Goal: Task Accomplishment & Management: Complete application form

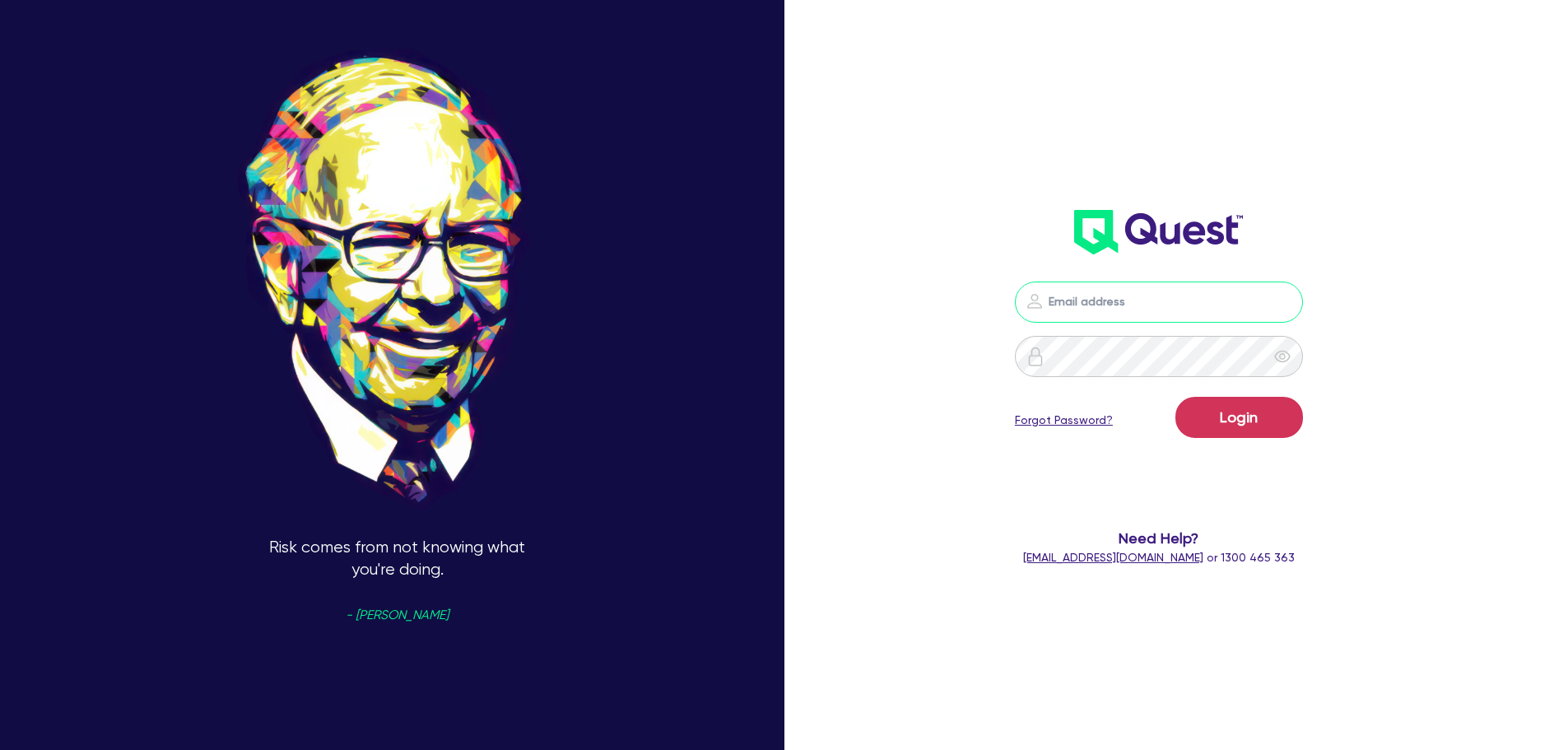
type input "sam.millard@quest.finance"
click at [1278, 424] on button "Login" at bounding box center [1239, 418] width 128 height 41
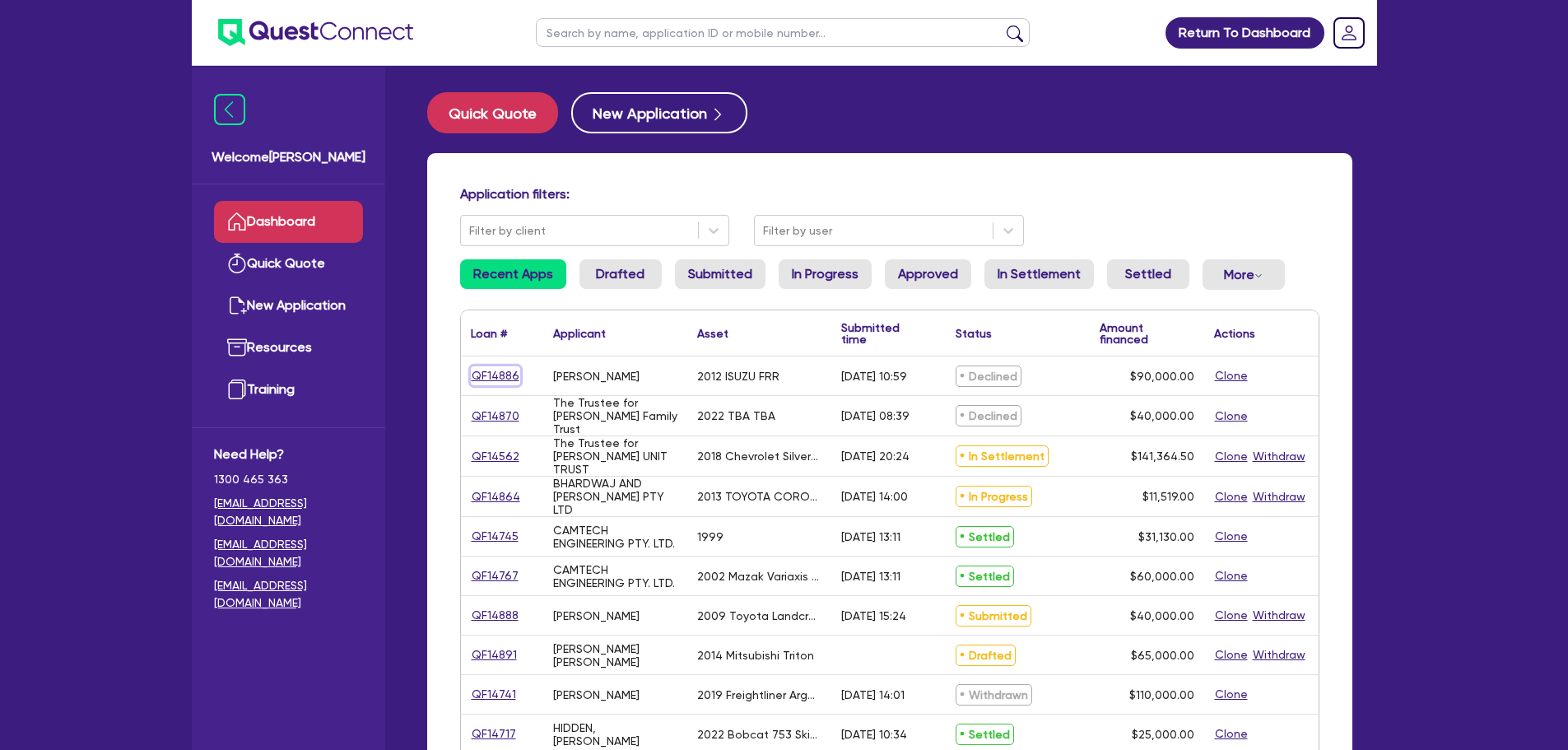
click at [501, 375] on link "QF14886" at bounding box center [495, 376] width 50 height 19
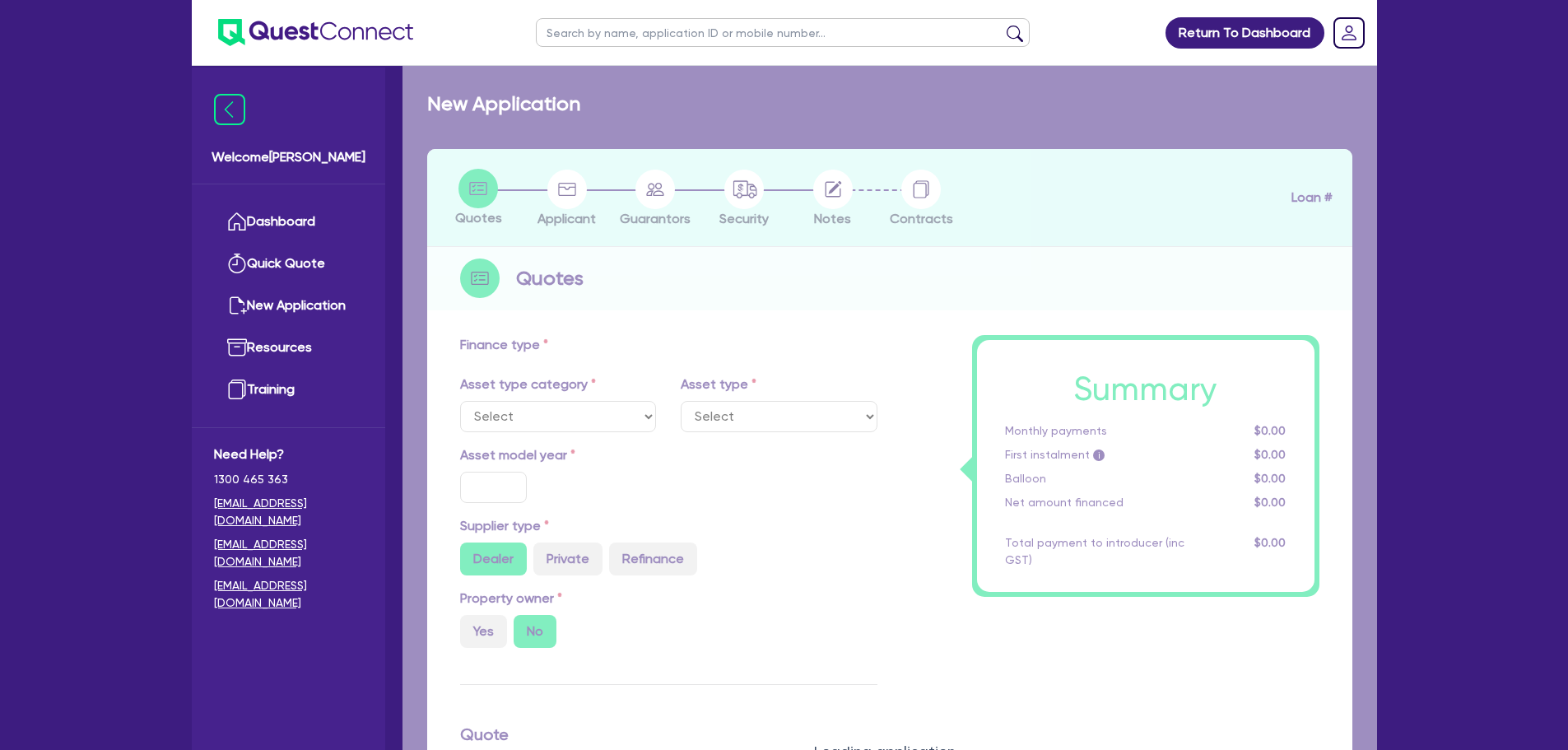
select select "PRIMARY_ASSETS"
type input "2012"
type input "90,000"
type input "8"
type input "7,200"
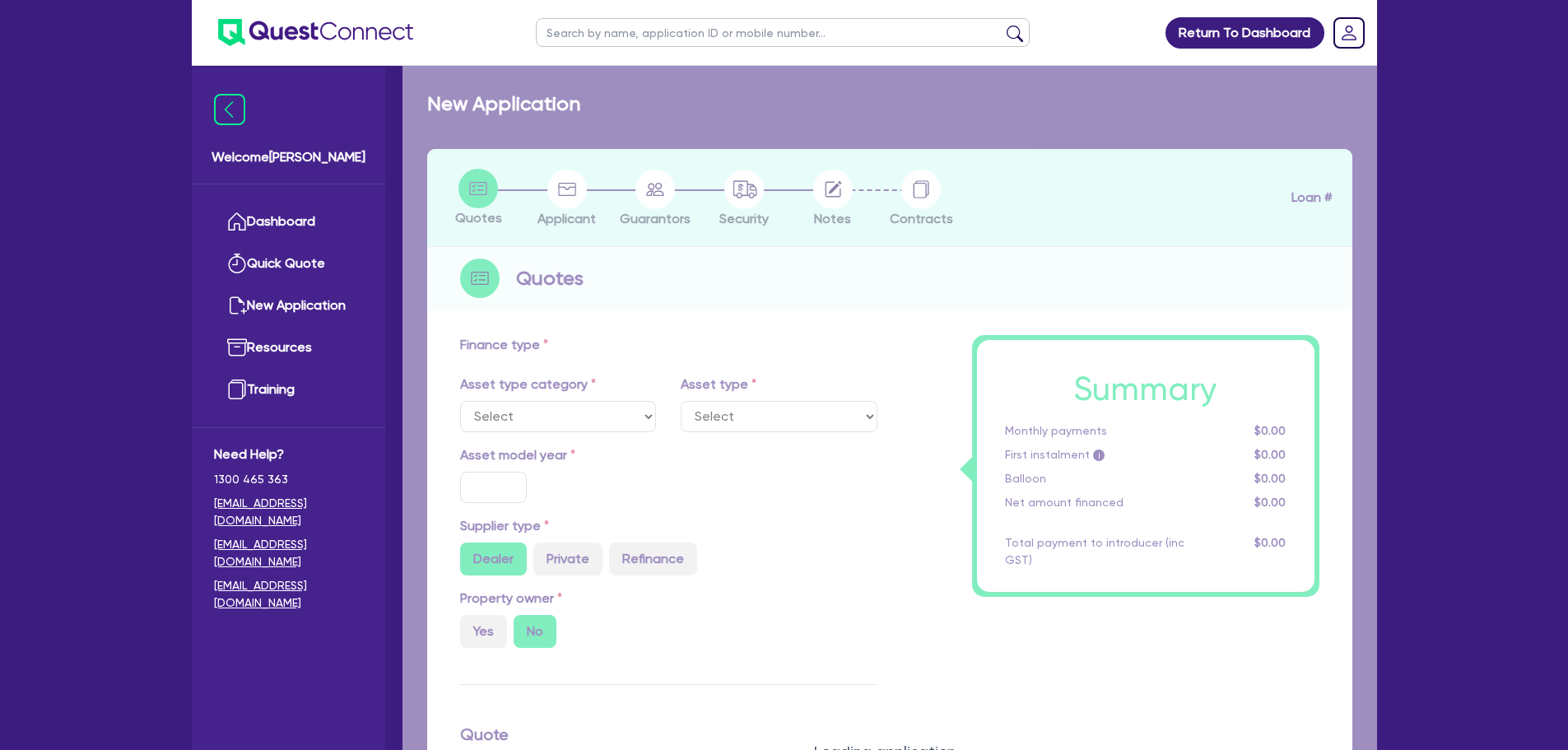
type input "17"
type input "990"
select select "HEAVY_TRUCKS"
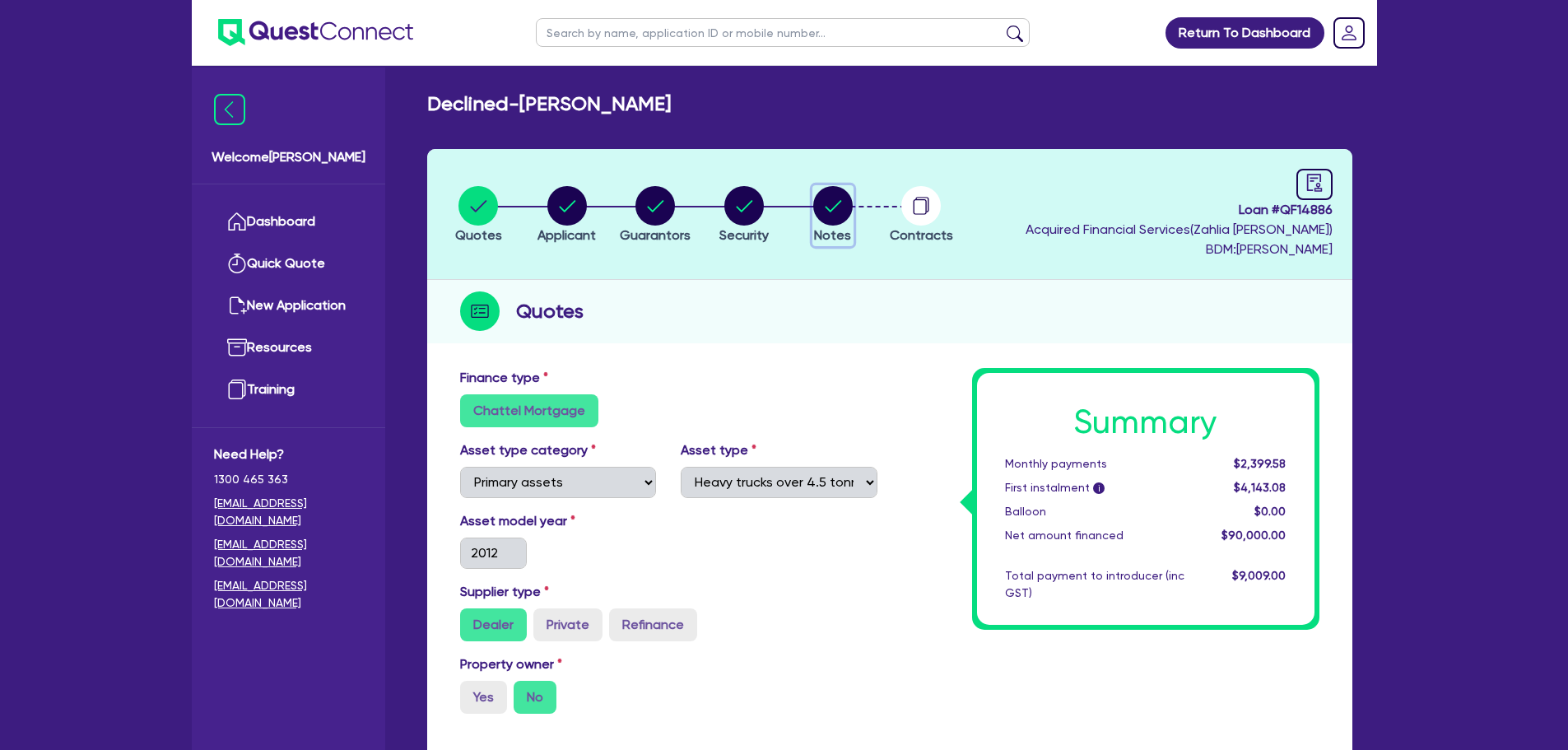
click at [830, 215] on circle "button" at bounding box center [833, 206] width 40 height 40
select select "Quest Finance - Own Book"
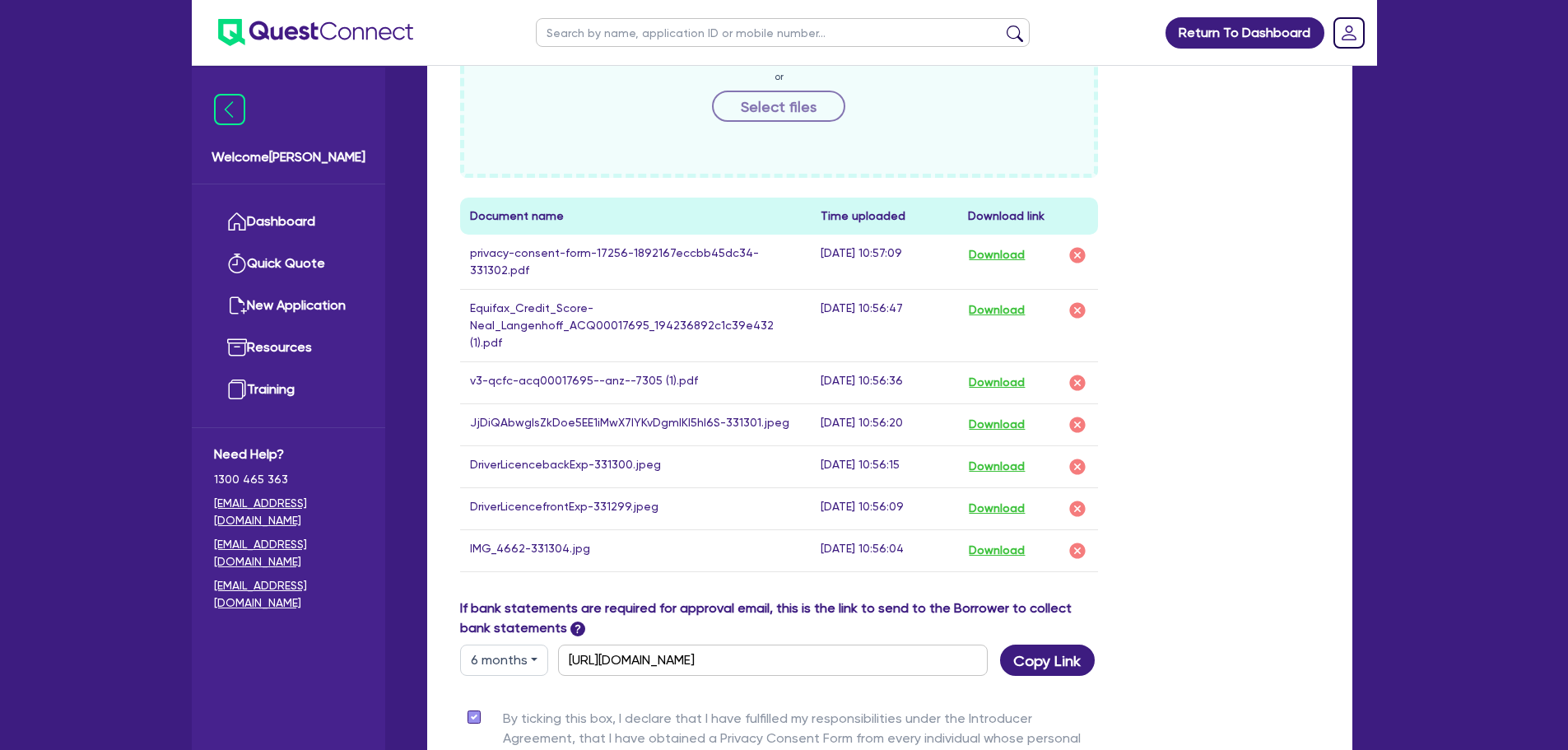
scroll to position [824, 0]
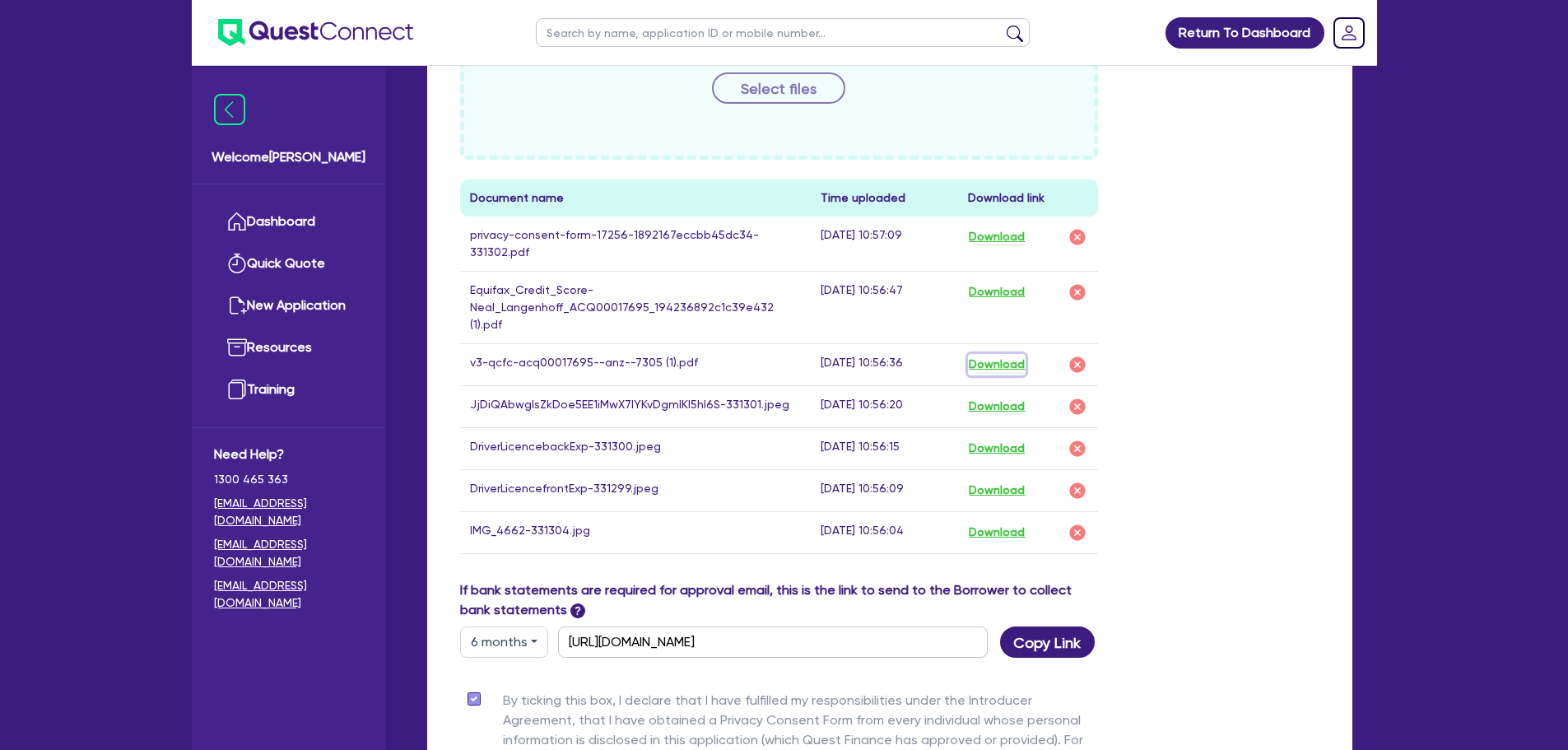
click at [1002, 354] on button "Download" at bounding box center [996, 364] width 58 height 21
click at [1023, 282] on button "Download" at bounding box center [996, 292] width 58 height 21
click at [263, 212] on link "Dashboard" at bounding box center [289, 222] width 149 height 42
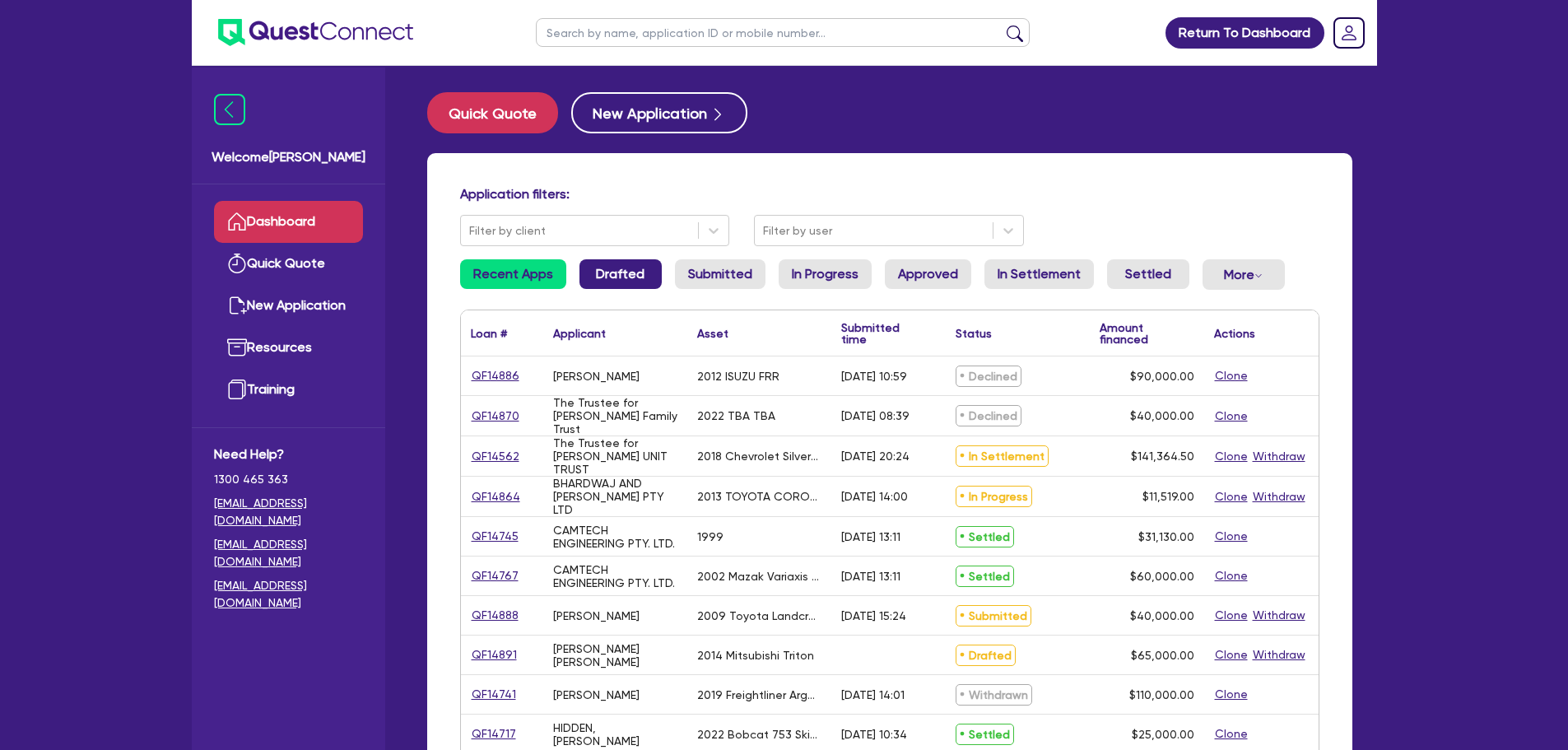
click at [640, 274] on link "Drafted" at bounding box center [621, 274] width 82 height 30
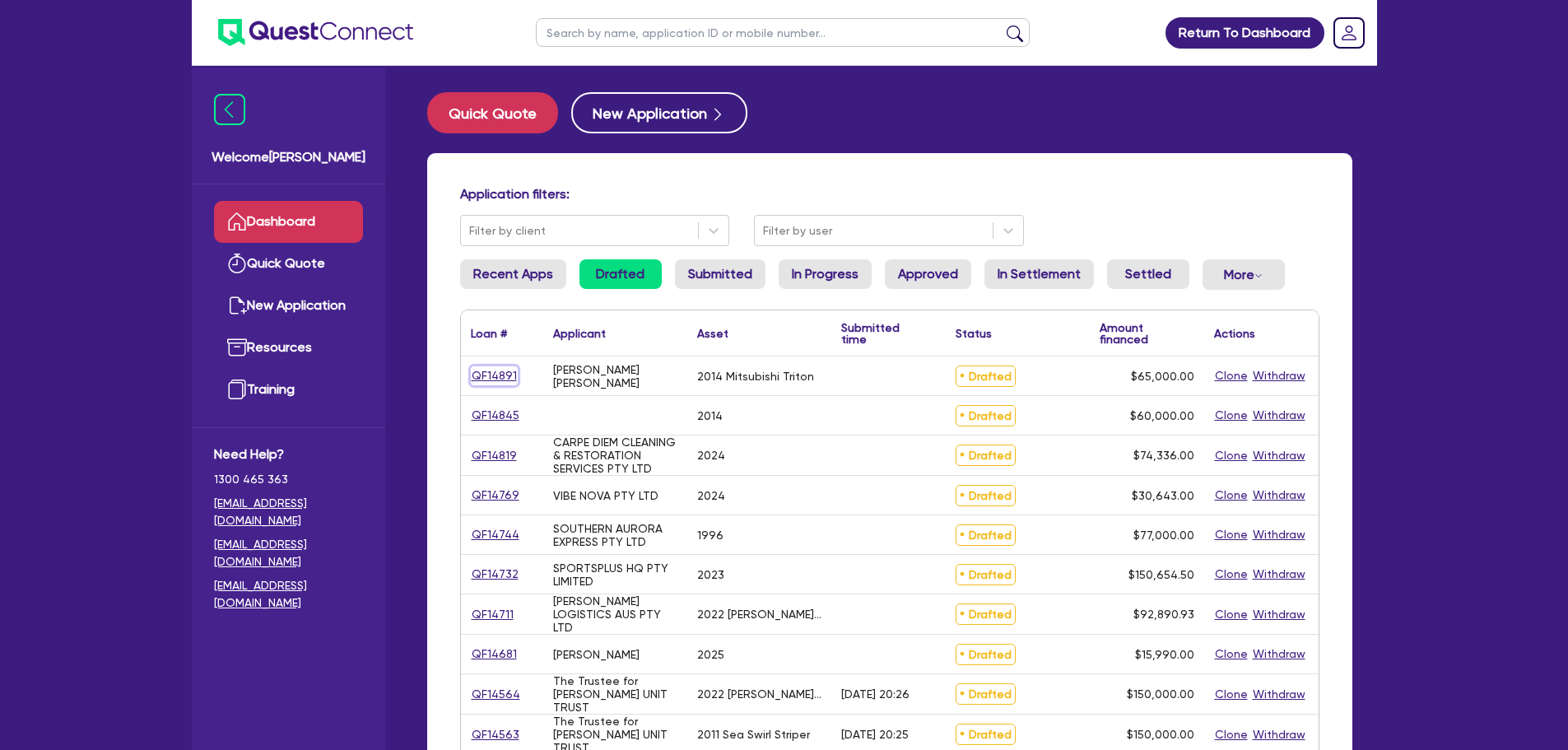
click at [496, 374] on link "QF14891" at bounding box center [494, 376] width 47 height 19
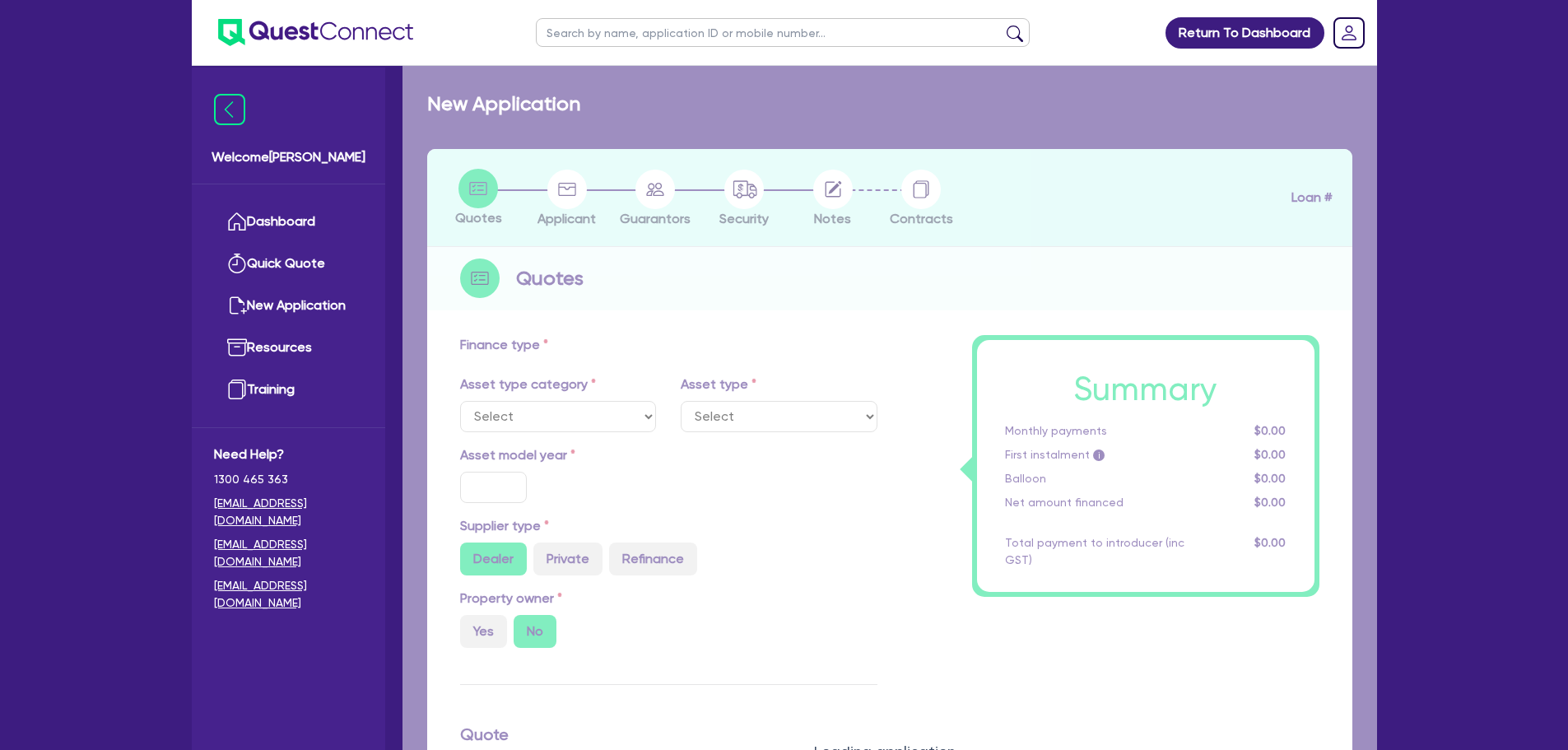
select select "CARS_AND_LIGHT_TRUCKS"
type input "2014"
radio input "false"
radio input "true"
type input "65,000"
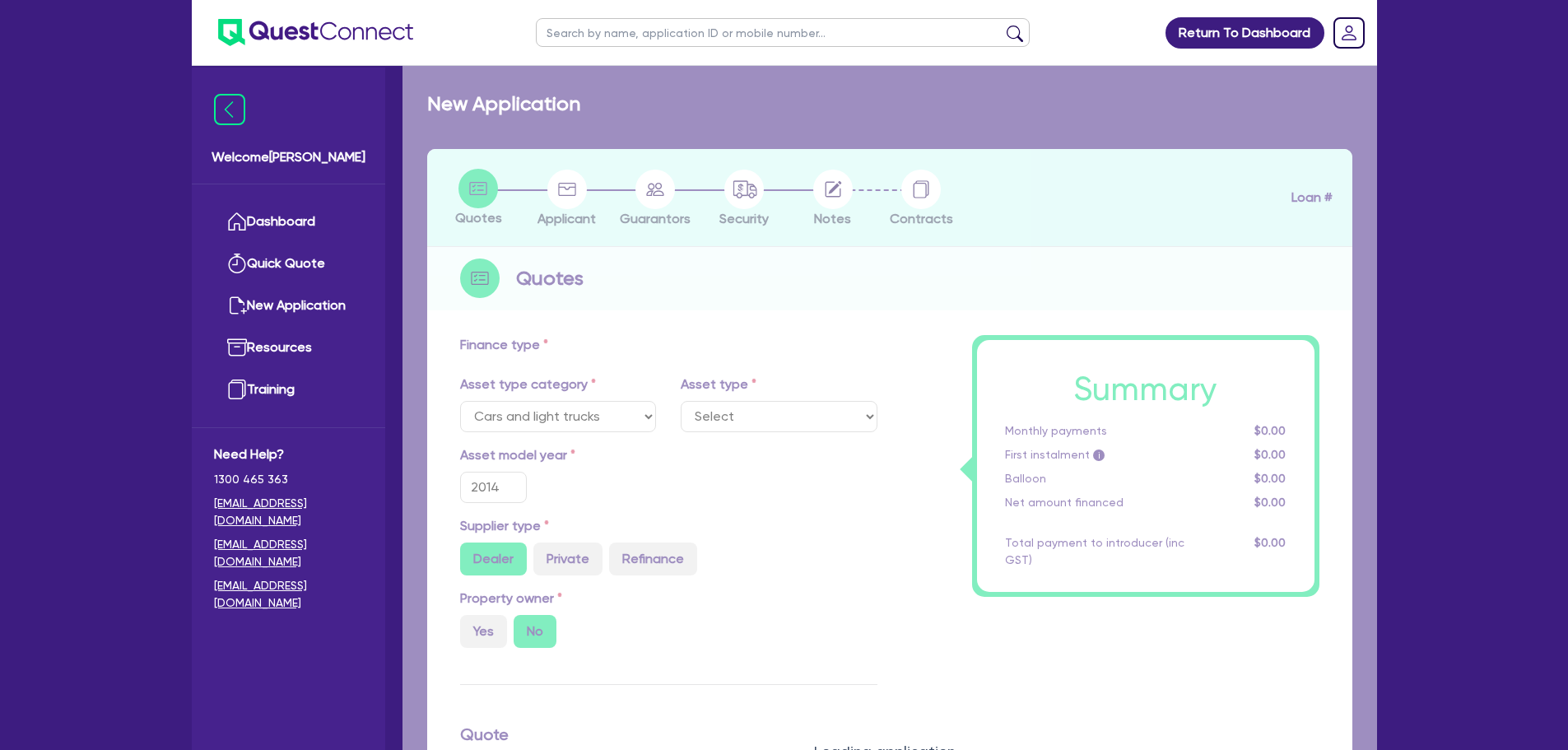
type input "5"
type input "3,250"
type input "17"
select select "PASSENGER_VEHICLES"
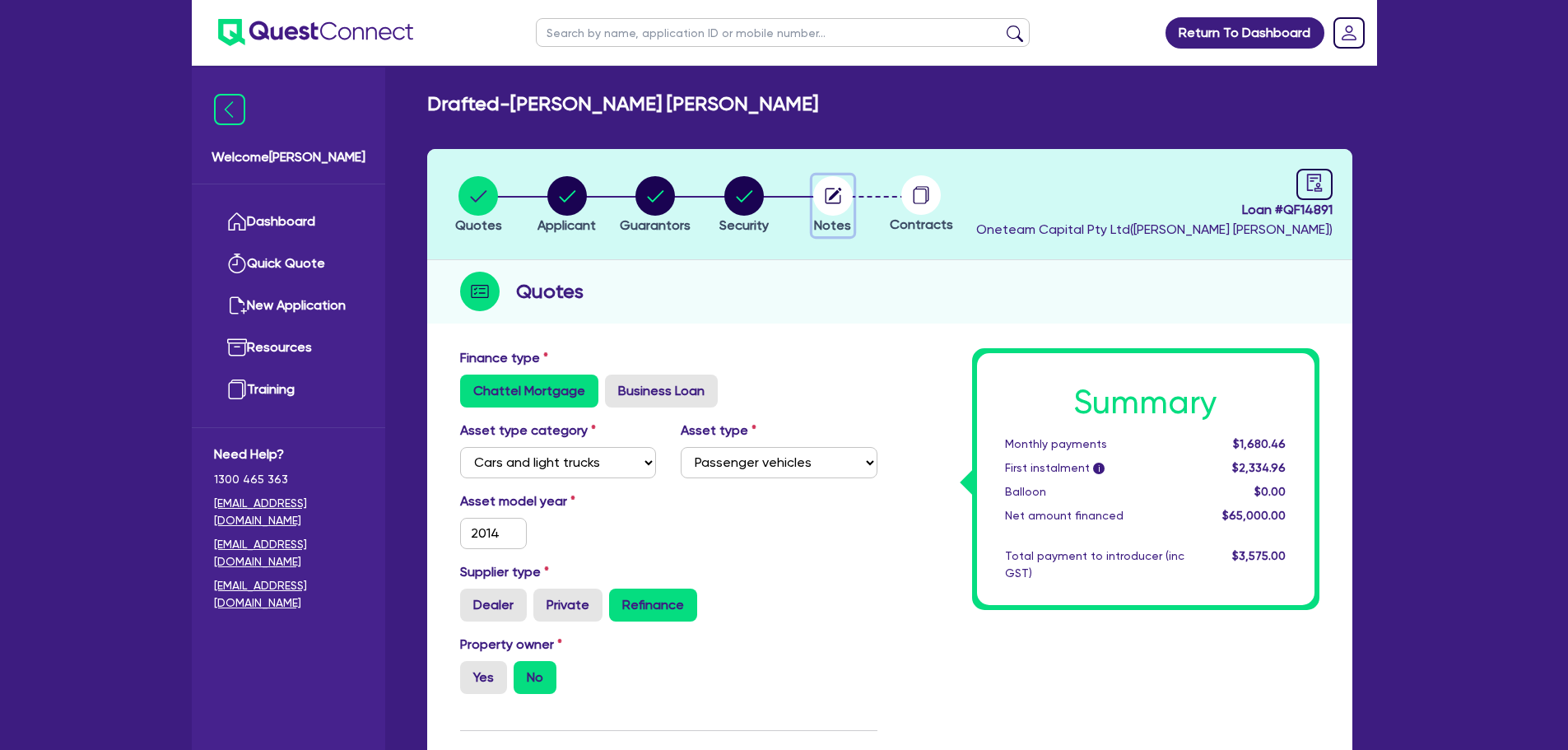
click at [836, 197] on circle "button" at bounding box center [833, 196] width 40 height 40
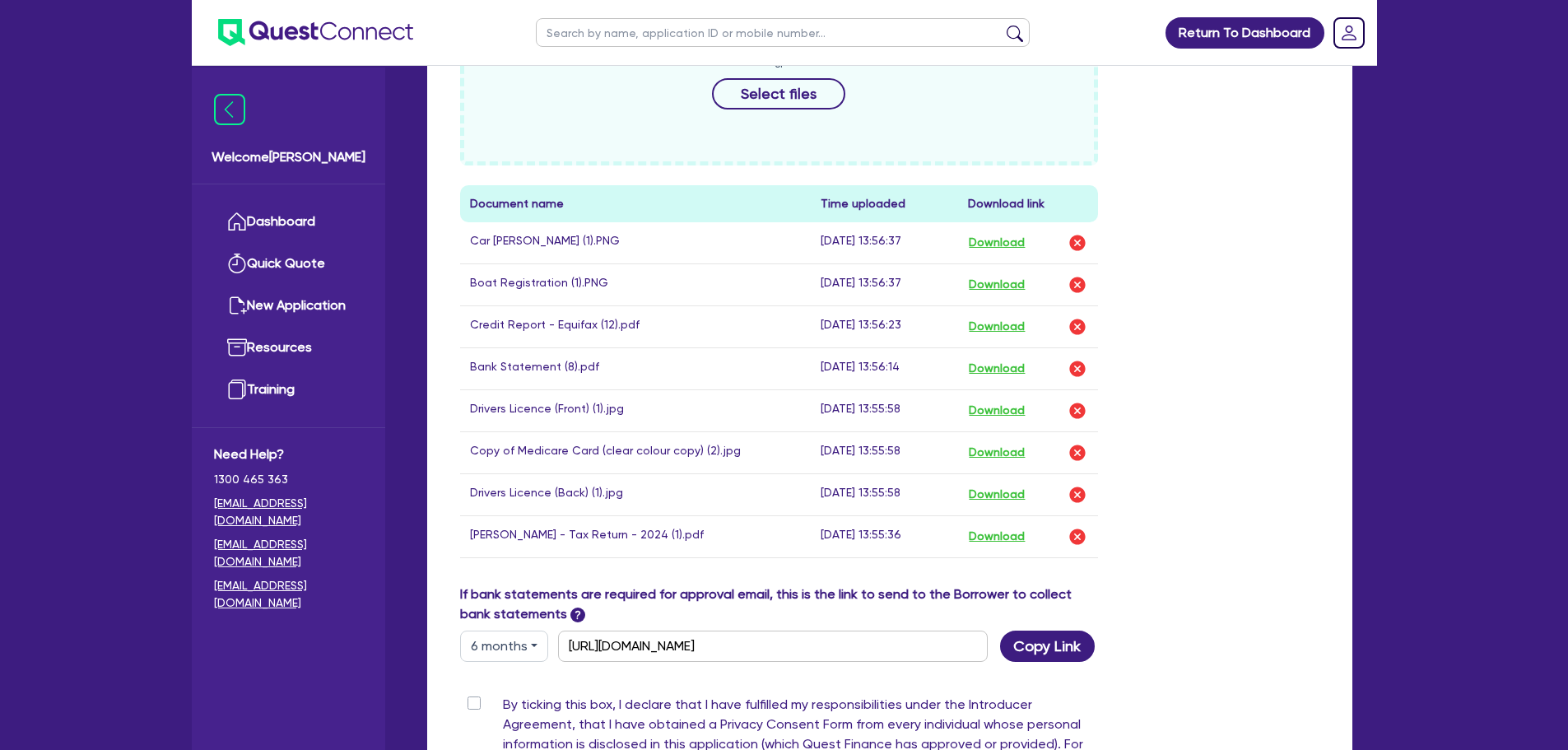
scroll to position [824, 0]
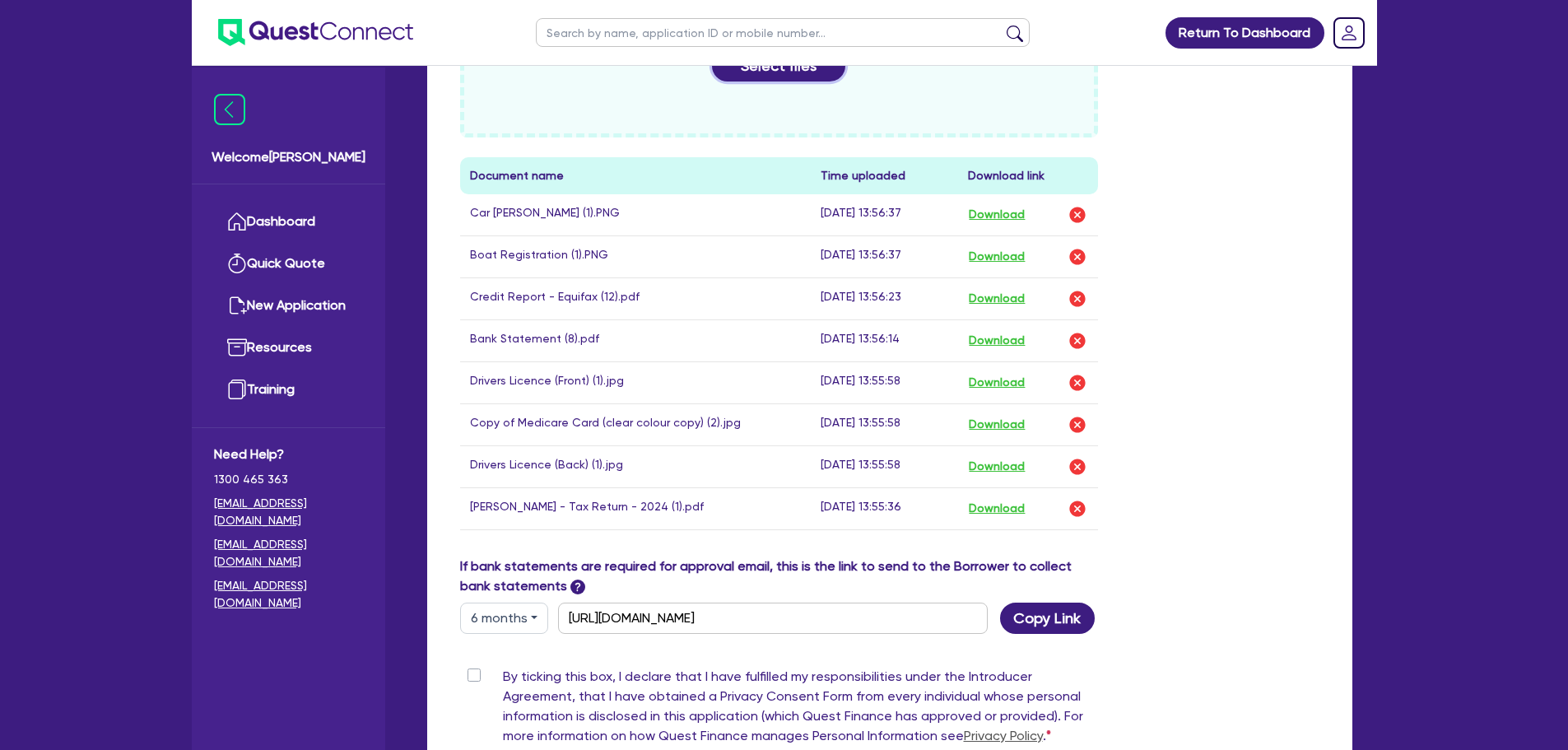
click at [827, 74] on button "Select files" at bounding box center [778, 65] width 133 height 31
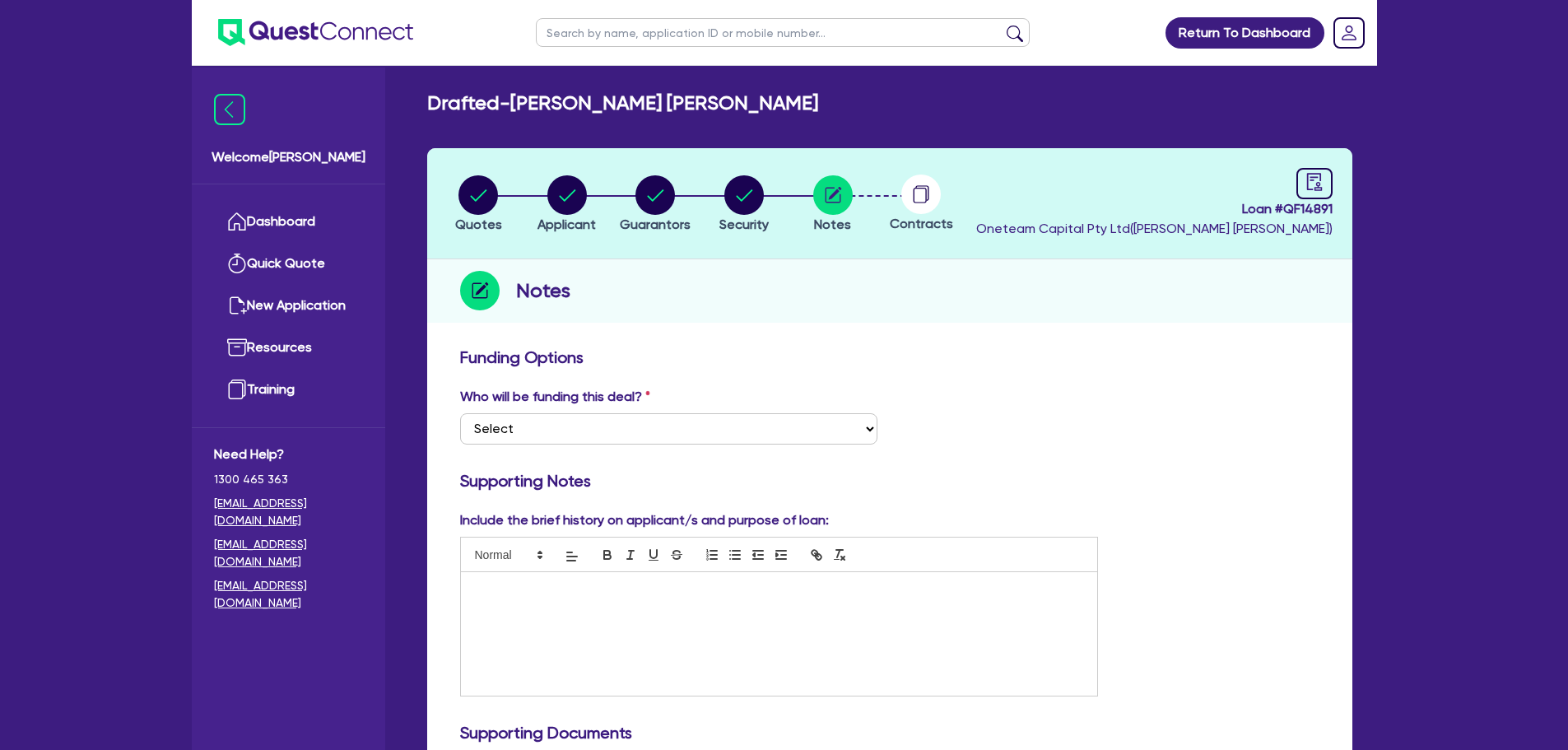
scroll to position [0, 0]
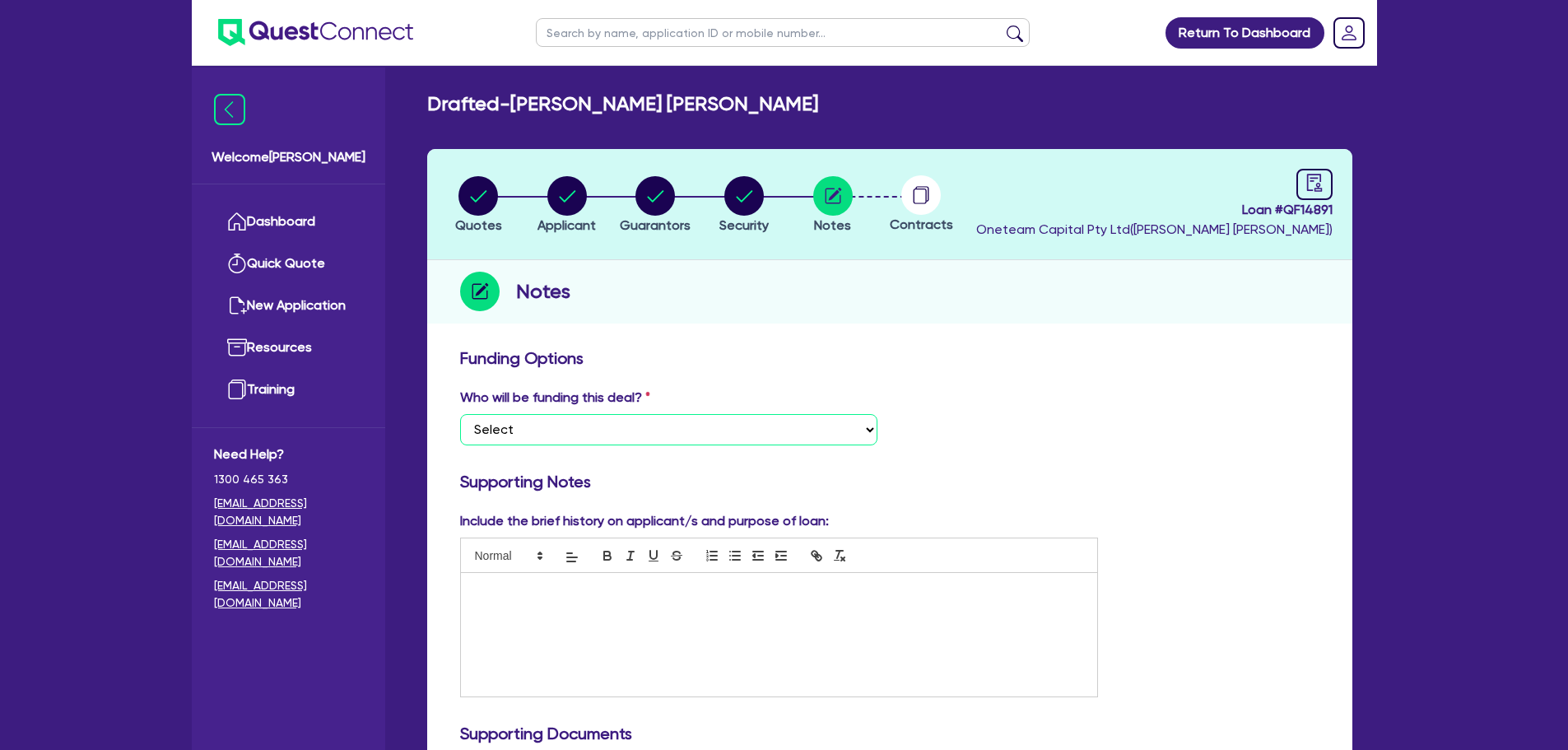
click at [728, 428] on select "Select I want Quest to fund 100% I will fund 100% I will co-fund with Quest Oth…" at bounding box center [669, 430] width 417 height 31
select select "Quest Finance - Own Book"
click at [460, 414] on select "Select I want Quest to fund 100% I will fund 100% I will co-fund with Quest Oth…" at bounding box center [669, 430] width 417 height 31
click at [587, 613] on div at bounding box center [780, 635] width 637 height 124
click at [738, 191] on circle "button" at bounding box center [744, 196] width 40 height 40
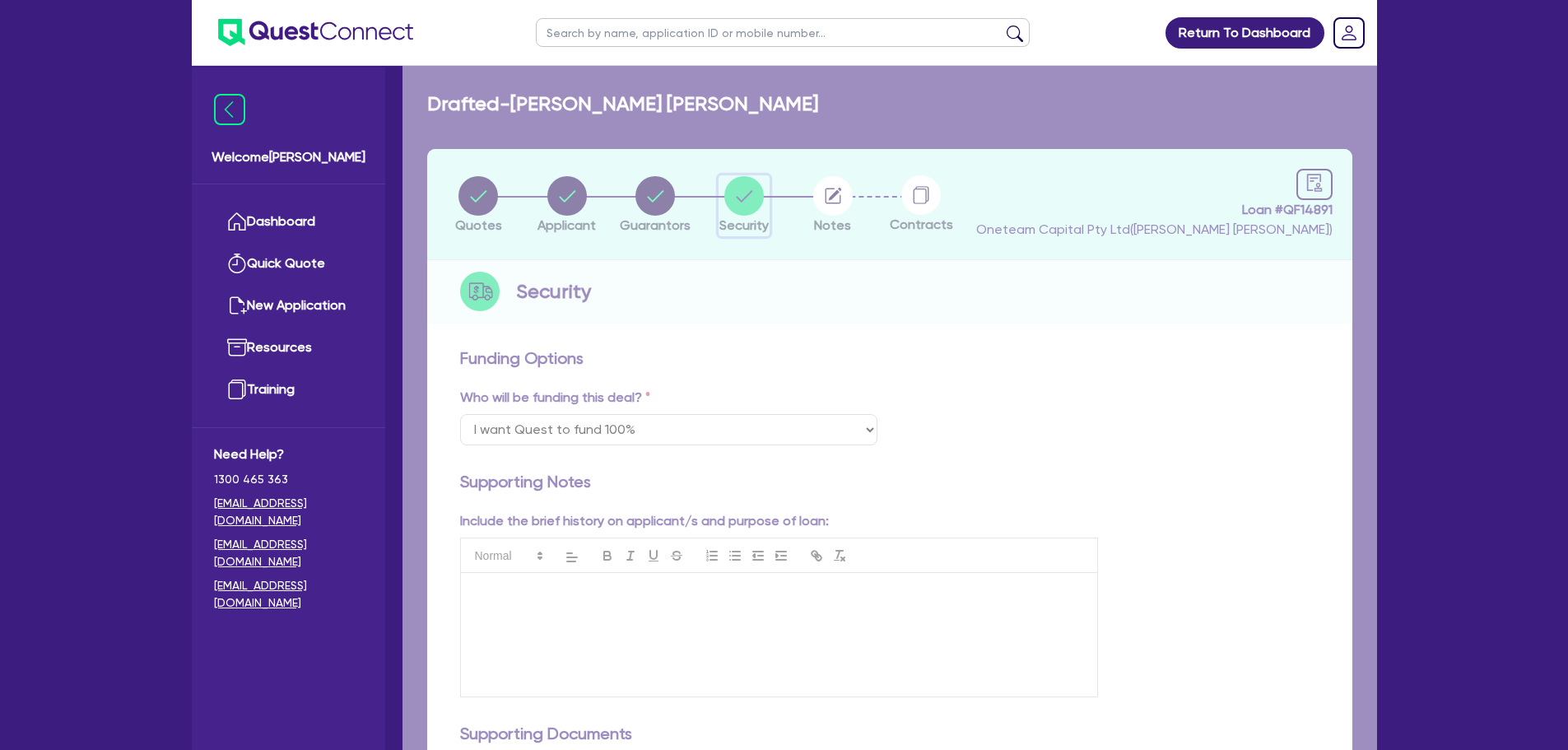
select select "CARS_AND_LIGHT_TRUCKS"
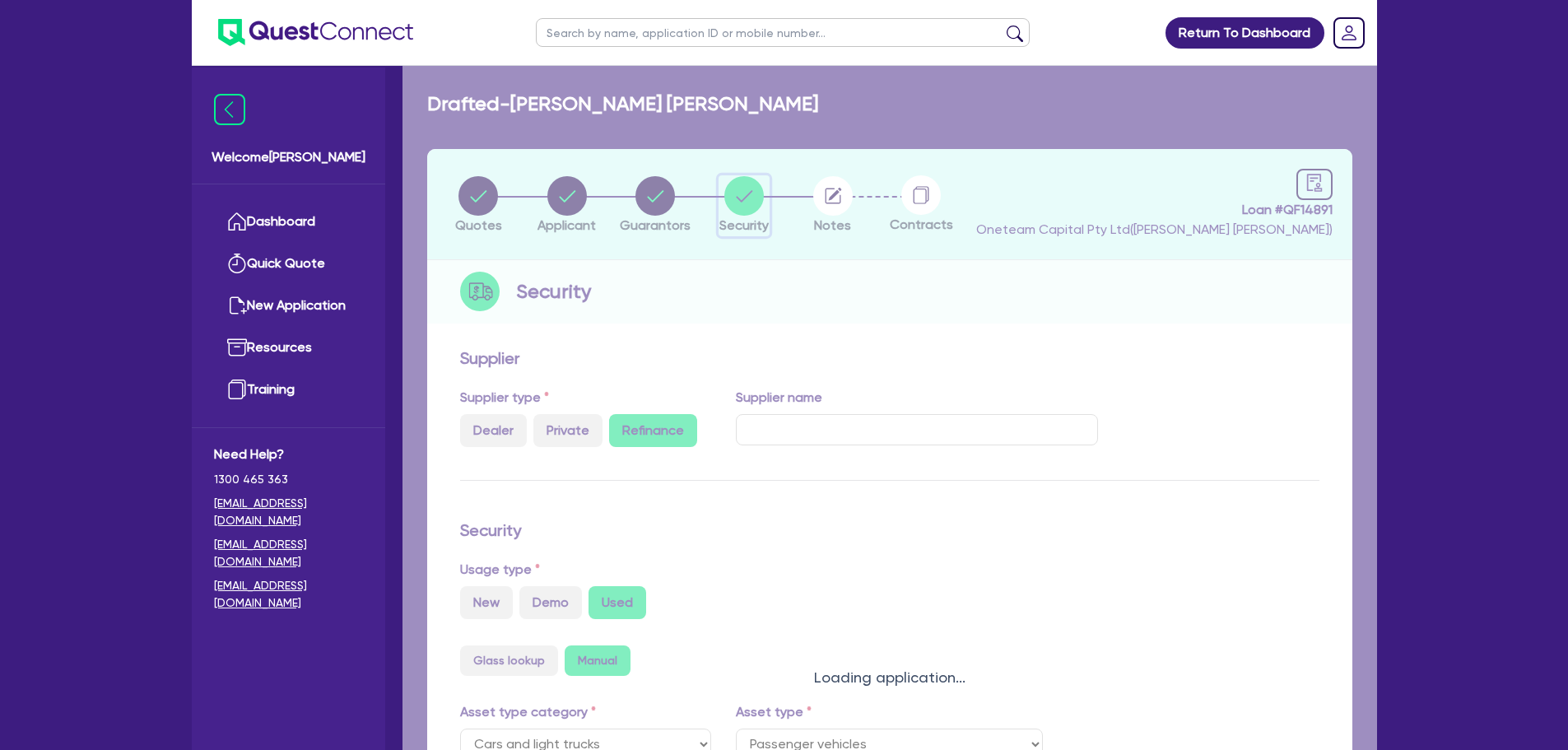
select select "PASSENGER_VEHICLES"
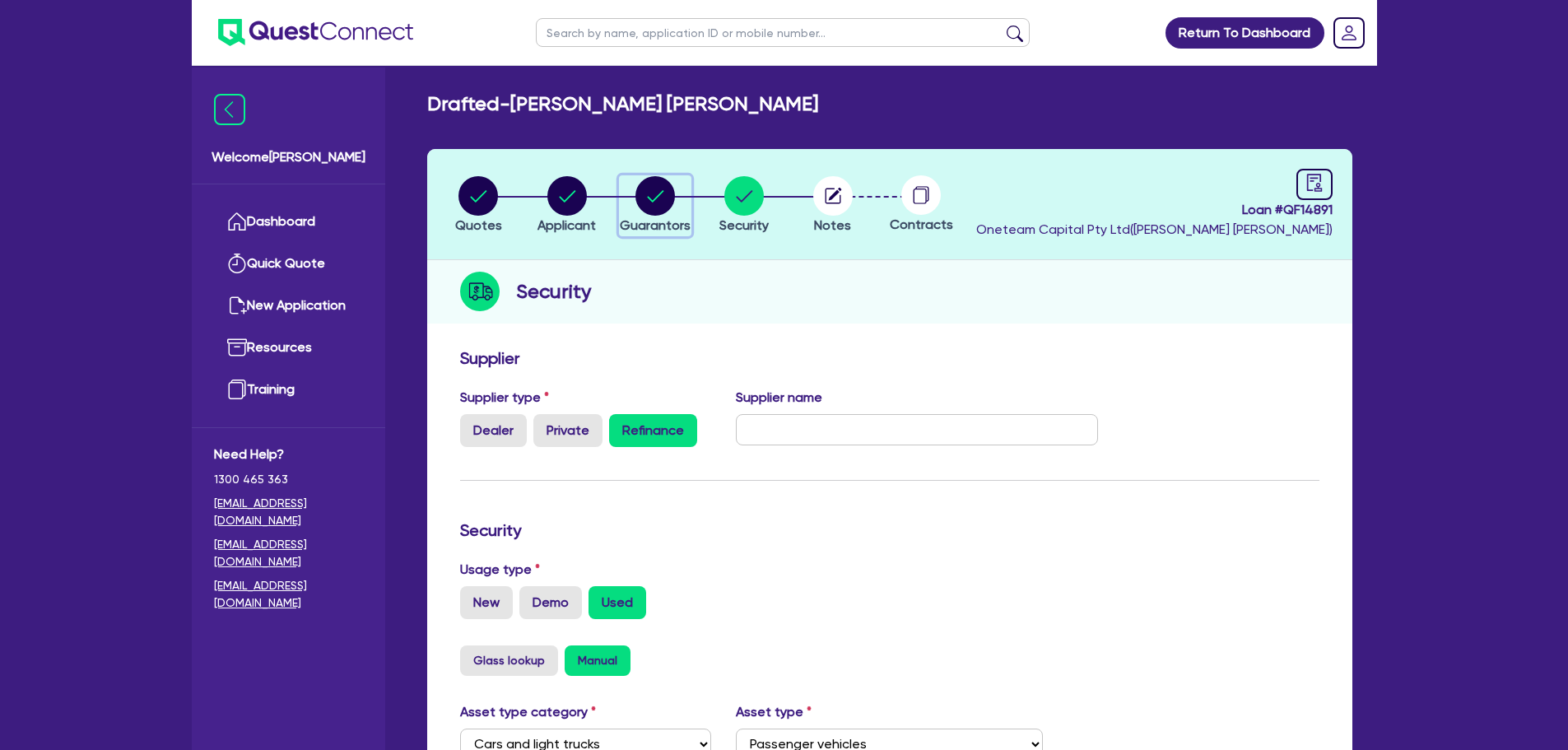
click at [648, 203] on circle "button" at bounding box center [655, 196] width 40 height 40
select select "MISS"
select select "QLD"
select select "SINGLE"
select select "CASH"
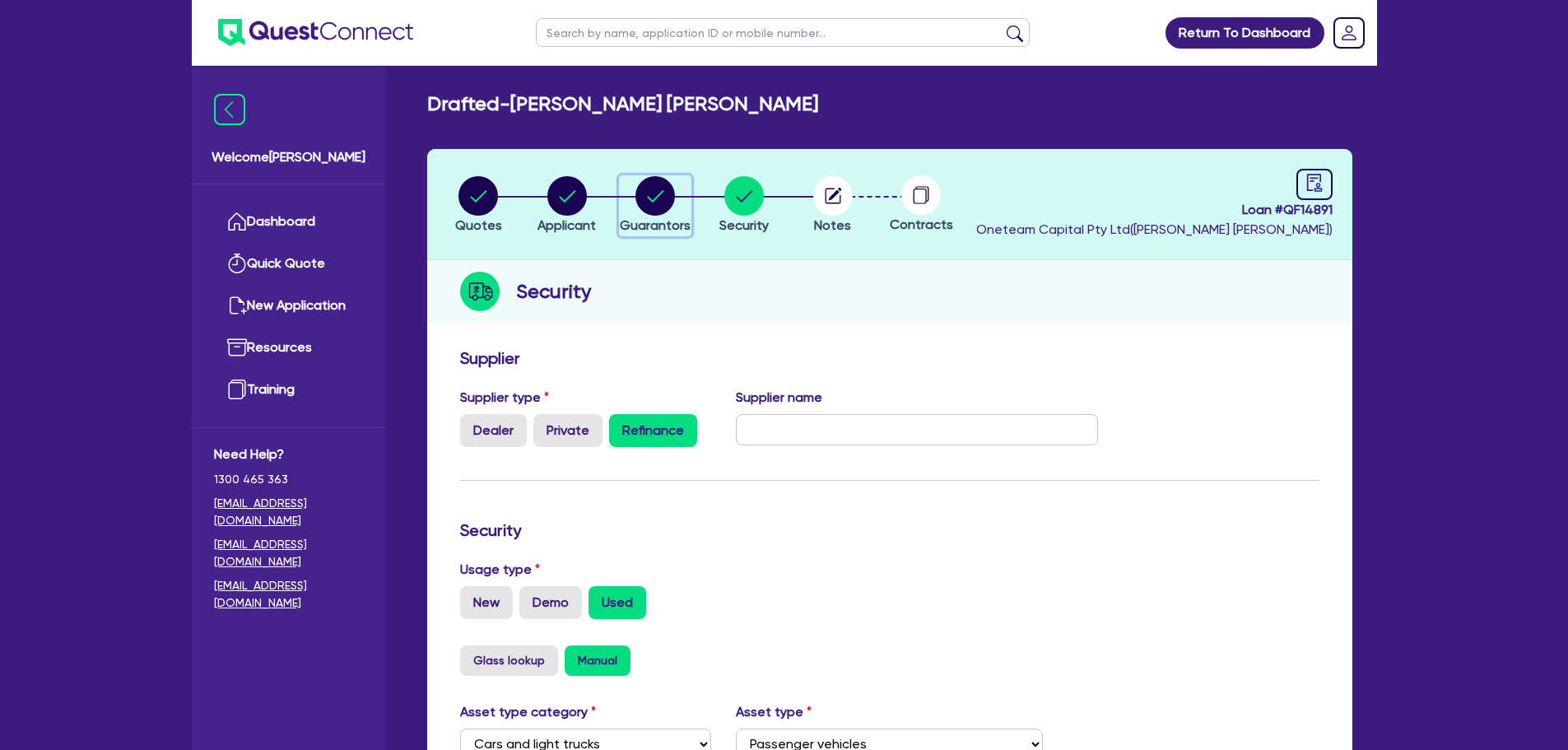
select select "VEHICLE"
select select "OTHER"
select select "HOUSEHOLD_PERSONAL"
select select "OTHER"
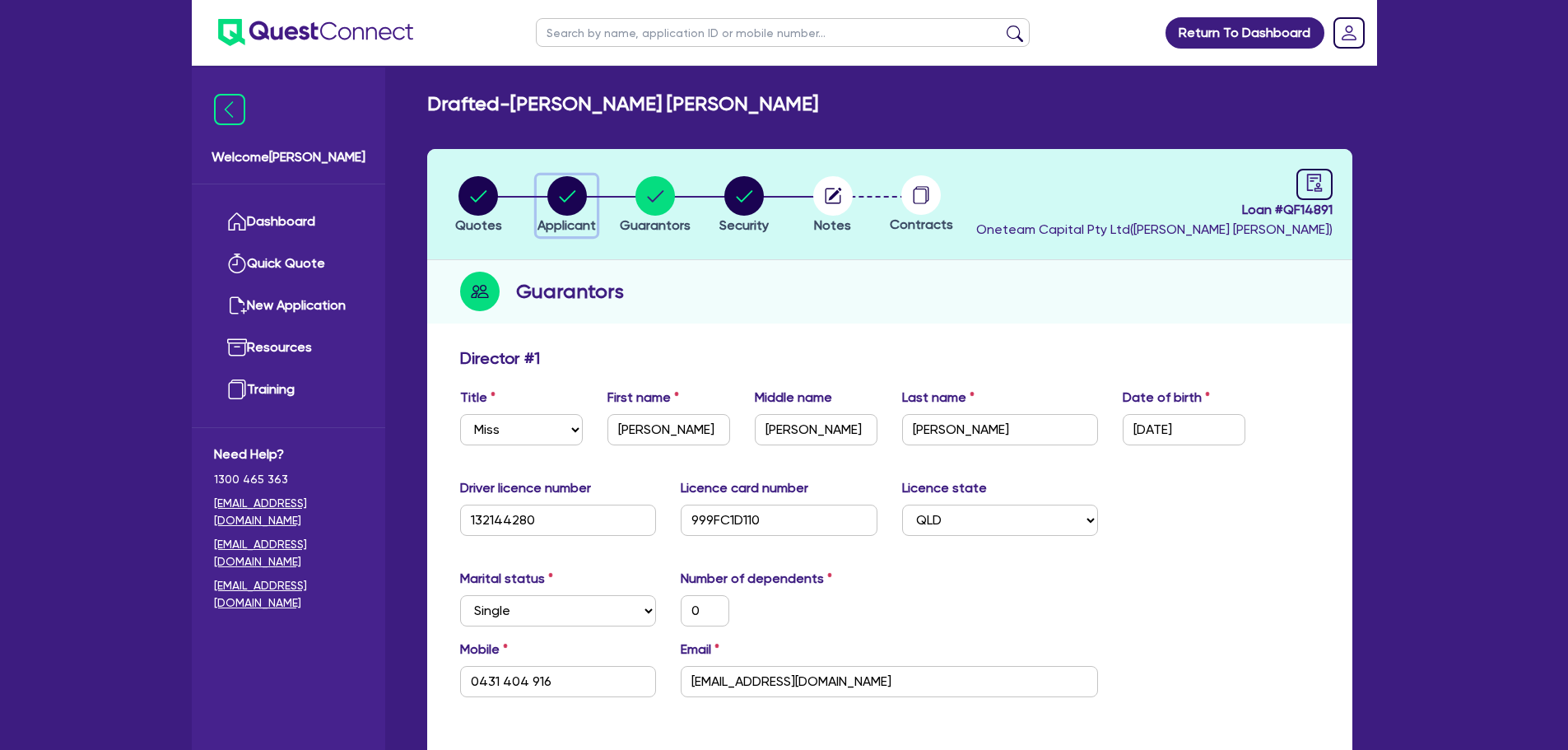
click at [563, 203] on circle "button" at bounding box center [567, 196] width 40 height 40
select select "SOLE_TRADER"
select select "HEALTH_BEAUTY"
select select "HAIR_BEAUTY_SALONS"
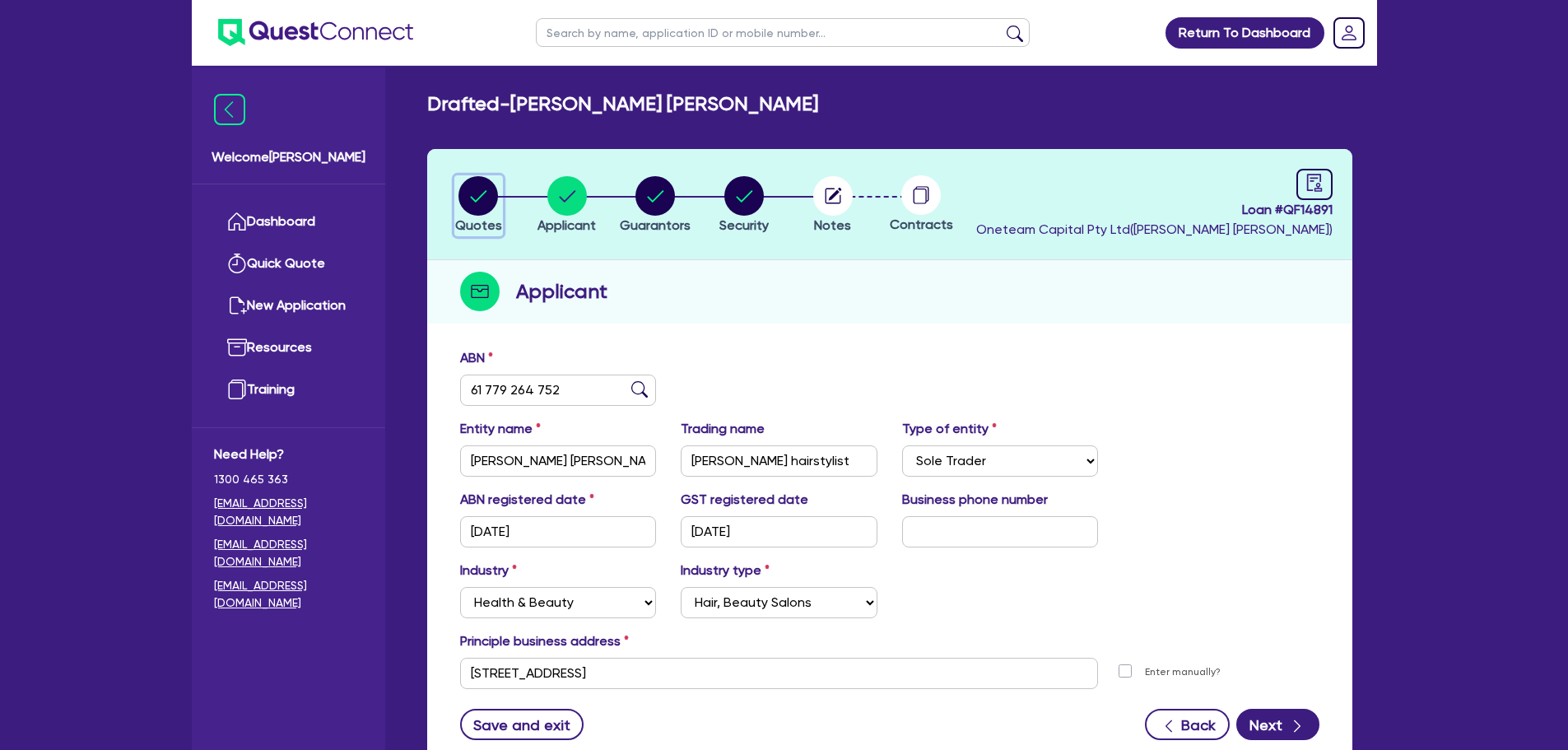
click at [478, 207] on circle "button" at bounding box center [478, 196] width 40 height 40
select select "CARS_AND_LIGHT_TRUCKS"
select select "PASSENGER_VEHICLES"
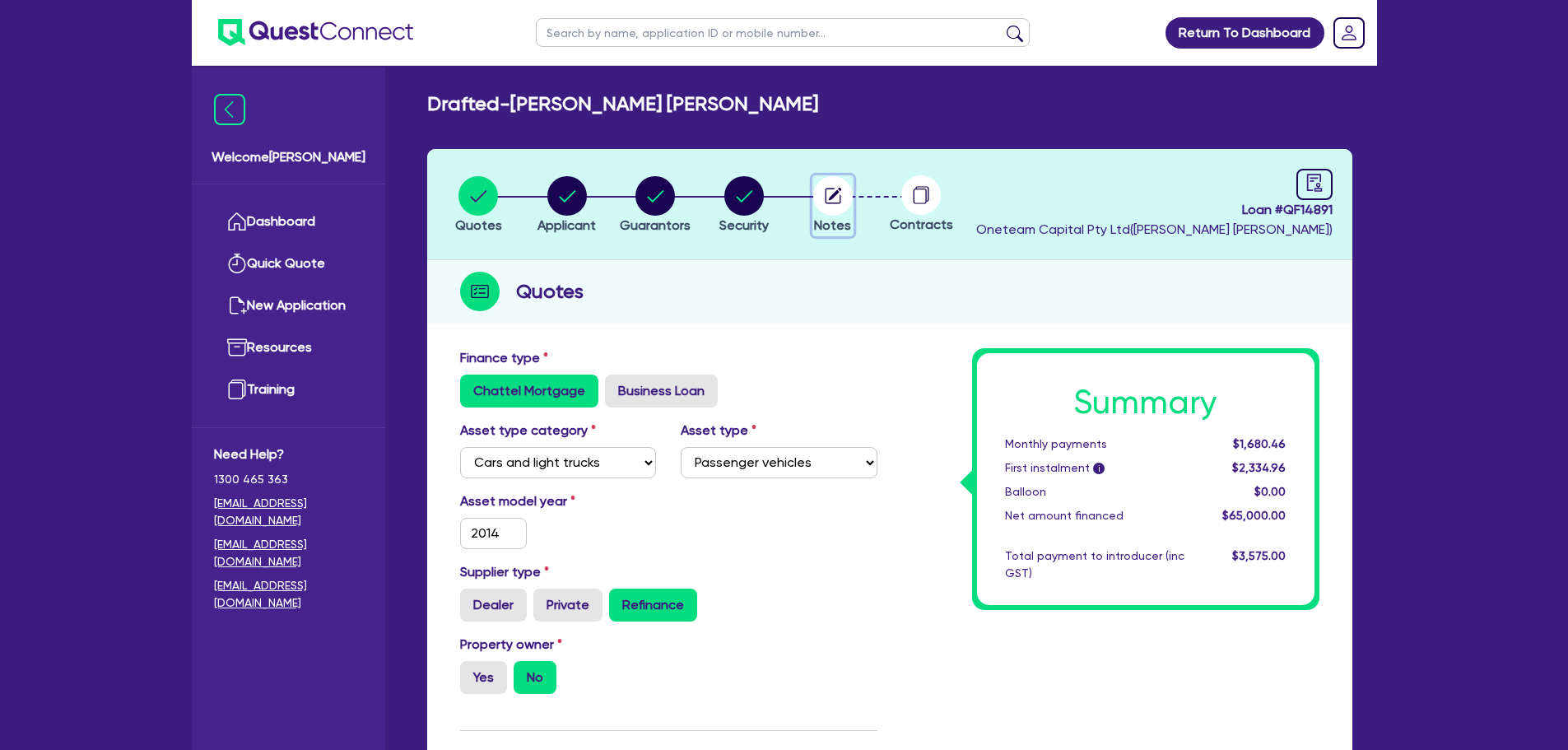
click at [833, 206] on circle "button" at bounding box center [833, 196] width 40 height 40
select select "Quest Finance - Own Book"
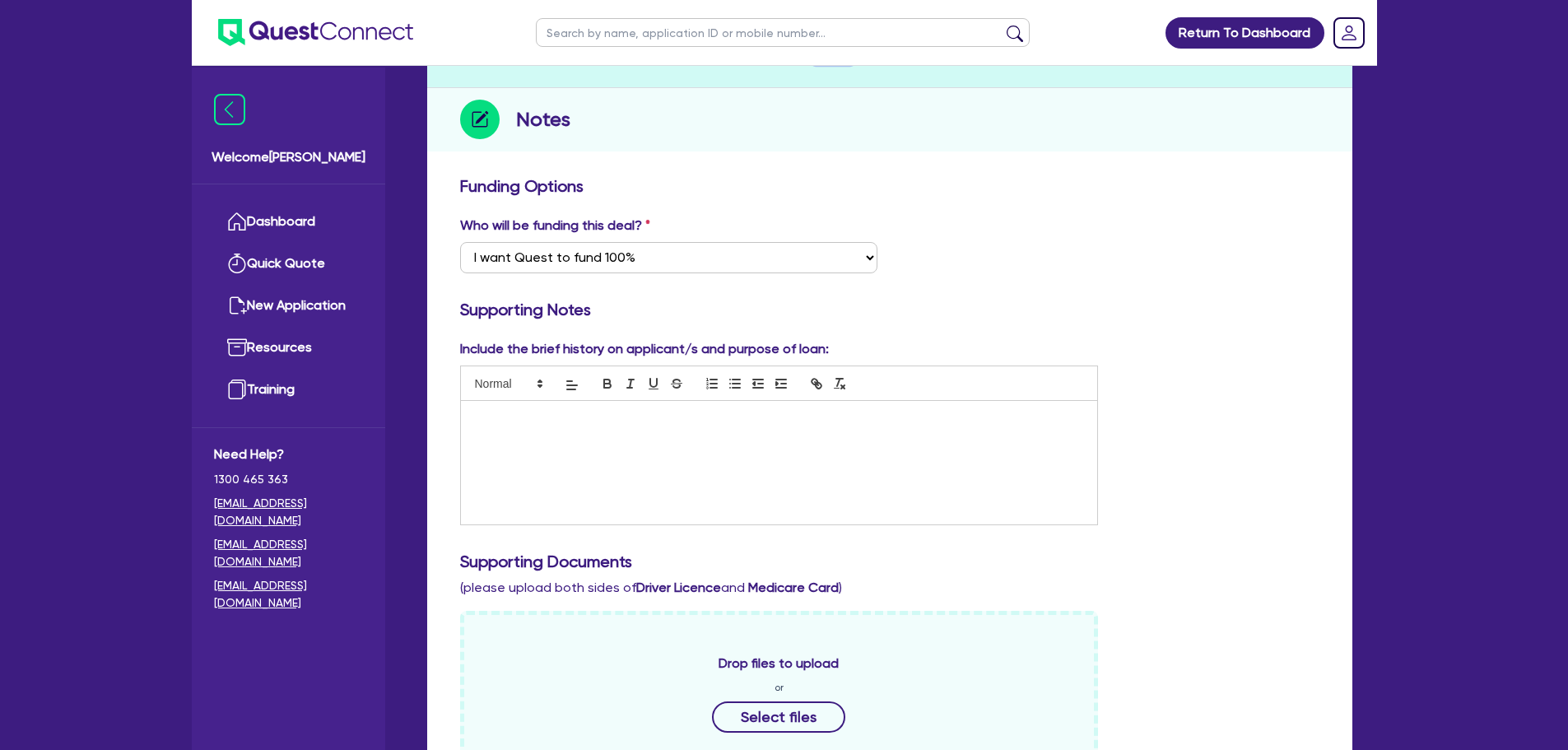
scroll to position [412, 0]
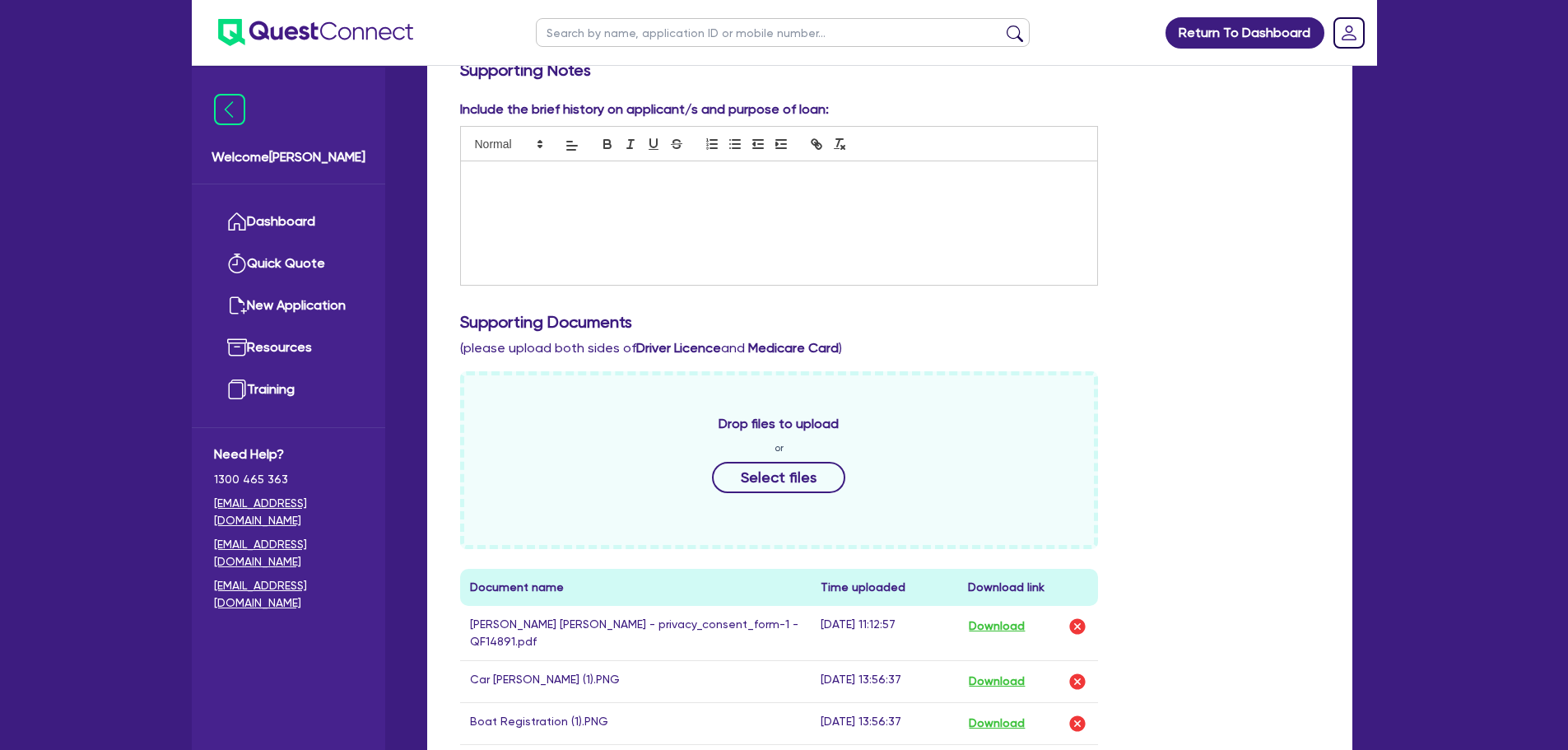
click at [752, 228] on div at bounding box center [780, 223] width 637 height 124
click at [807, 222] on div at bounding box center [780, 223] width 637 height 124
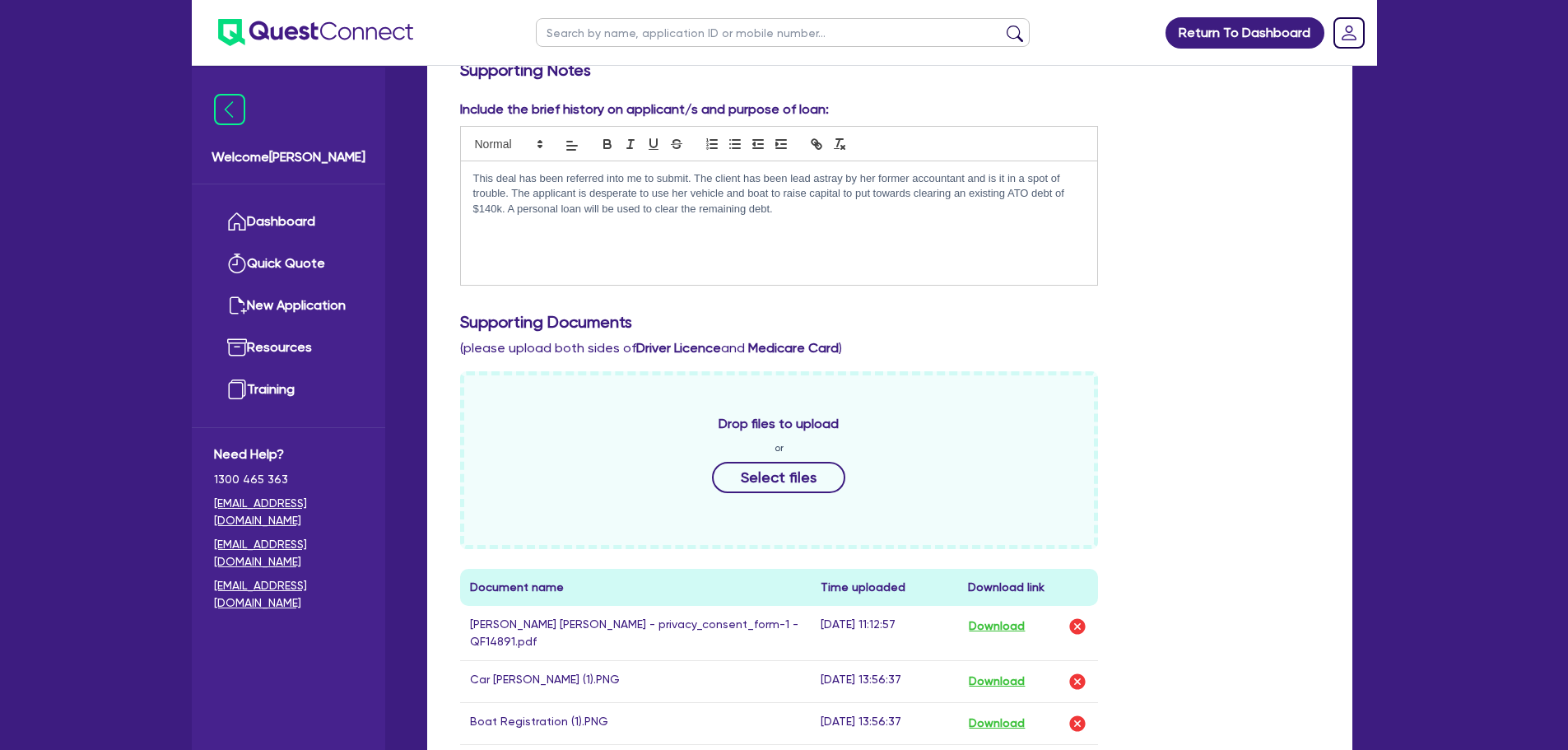
click at [495, 239] on p at bounding box center [779, 238] width 612 height 15
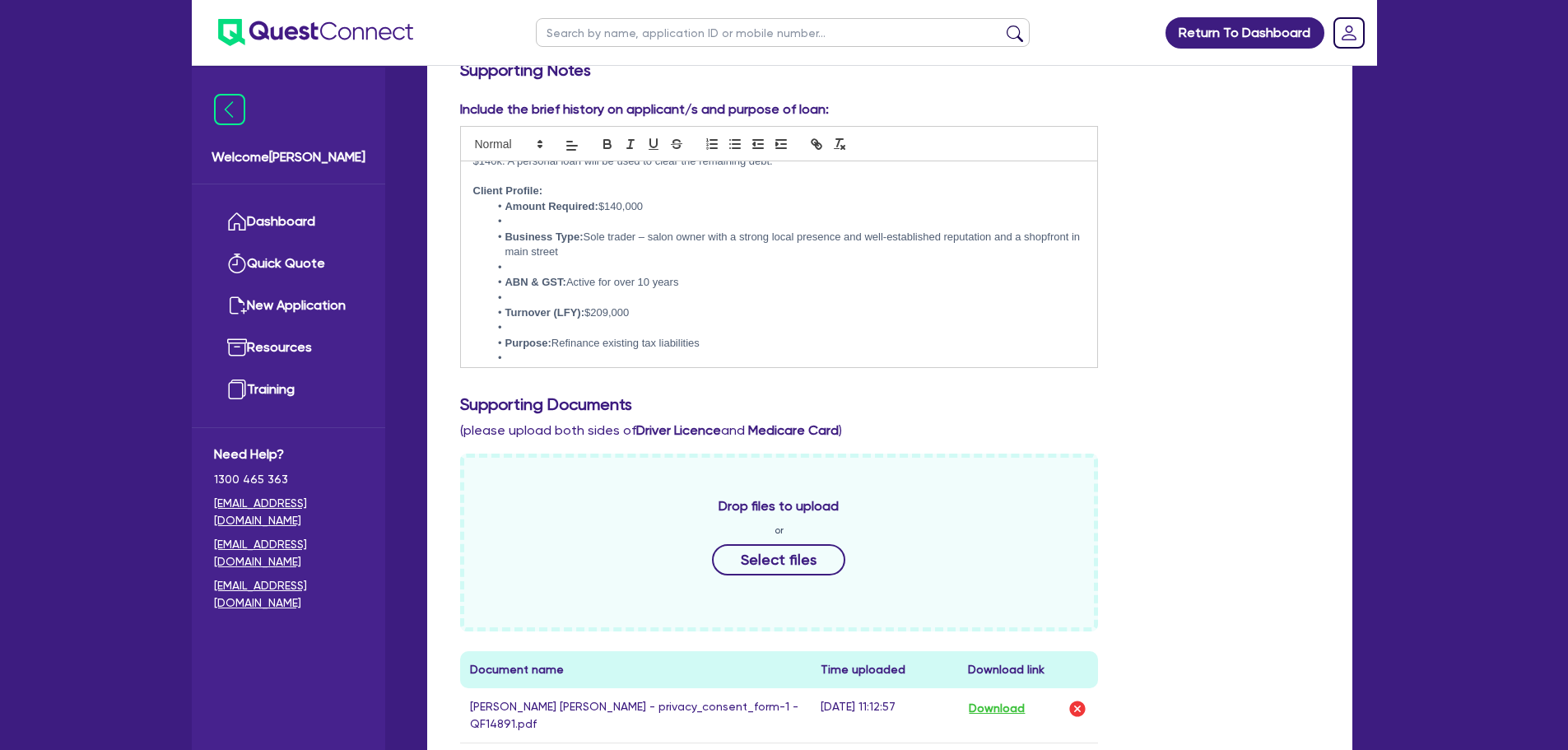
scroll to position [0, 0]
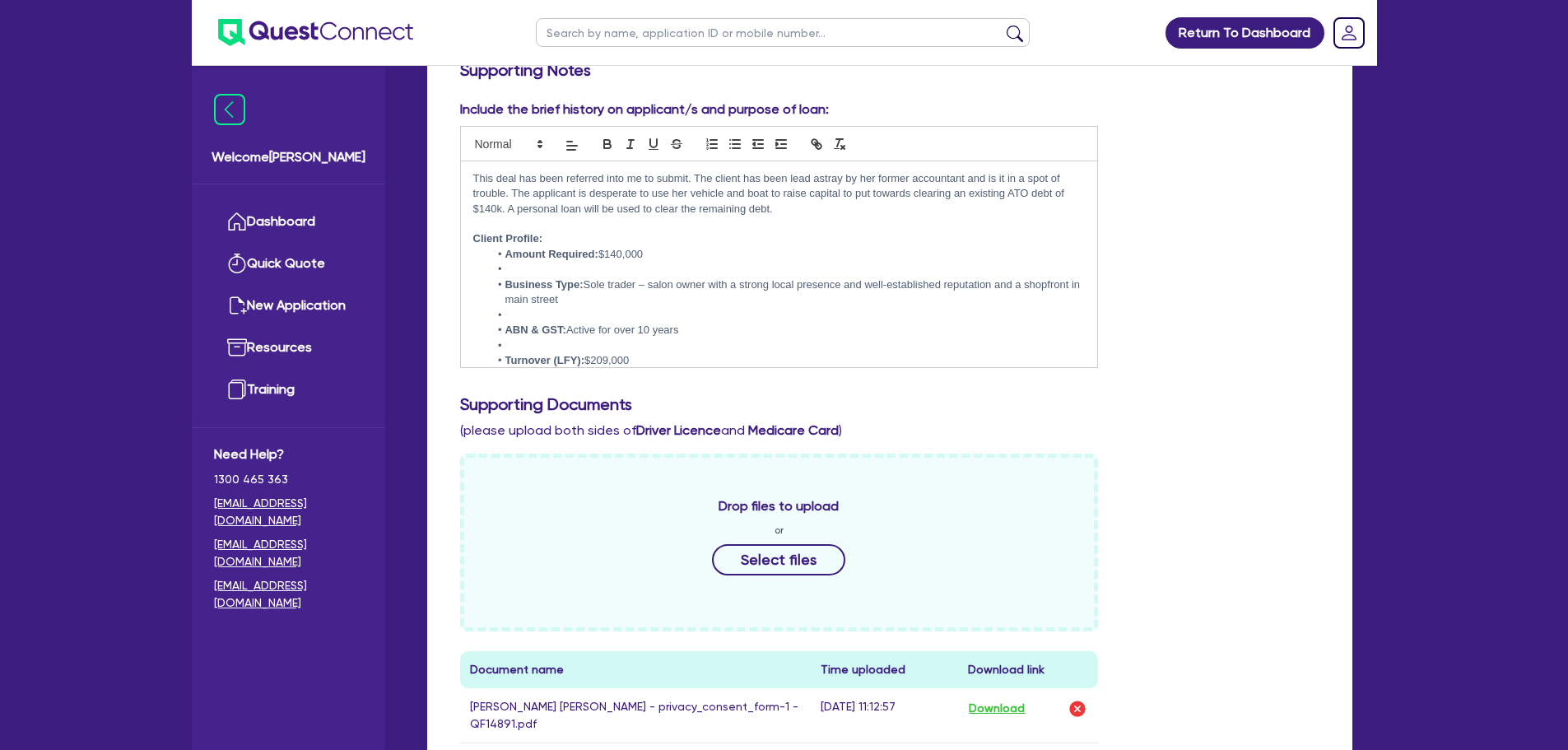
click at [555, 271] on li at bounding box center [787, 269] width 596 height 15
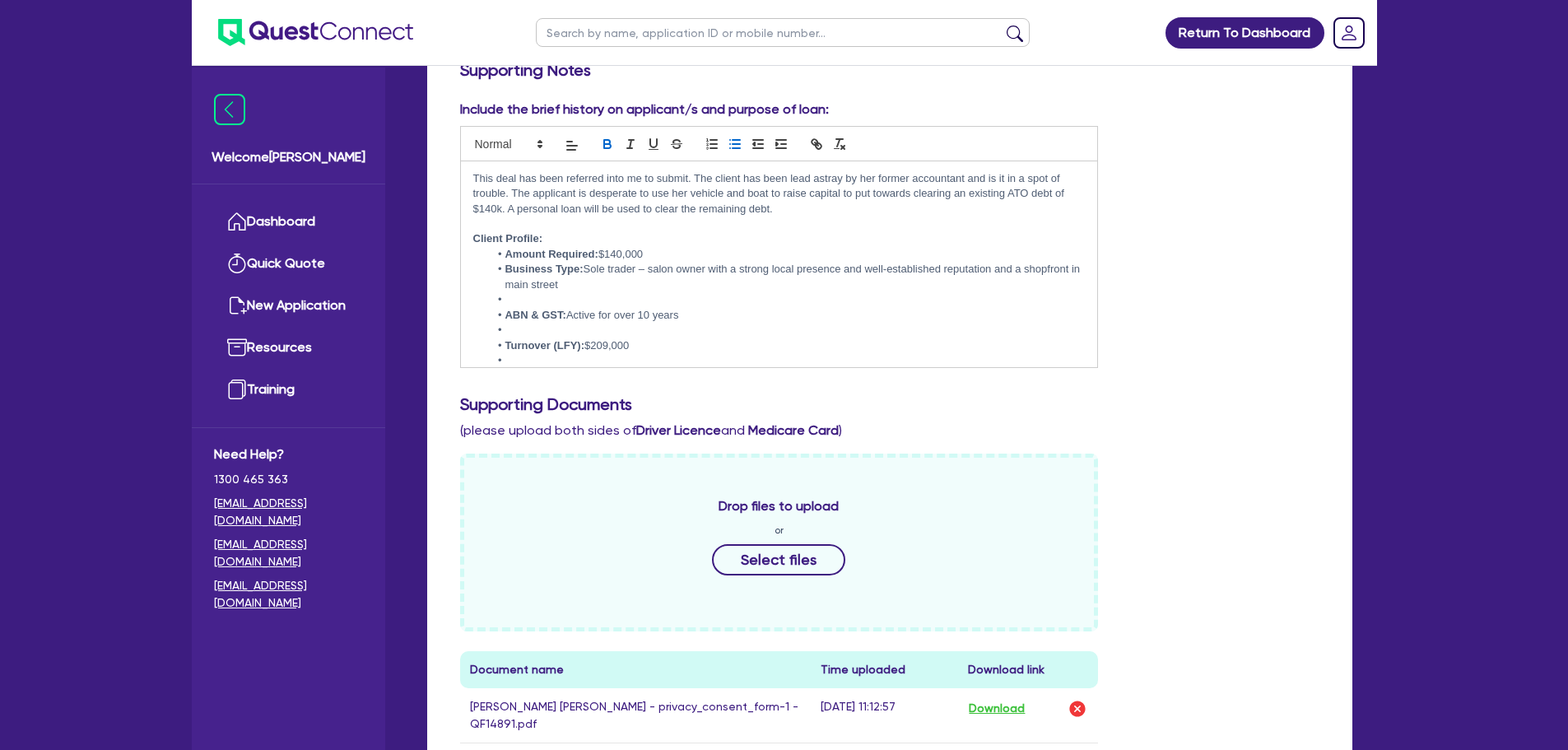
click at [529, 291] on li "Business Type: Sole trader – salon owner with a strong local presence and well-…" at bounding box center [787, 277] width 596 height 30
click at [541, 292] on li "Business Type: Sole trader – salon owner with a strong local presence and well-…" at bounding box center [787, 277] width 596 height 30
click at [549, 298] on li at bounding box center [787, 299] width 596 height 15
click at [538, 316] on li at bounding box center [787, 315] width 596 height 15
click at [533, 330] on li at bounding box center [787, 330] width 596 height 15
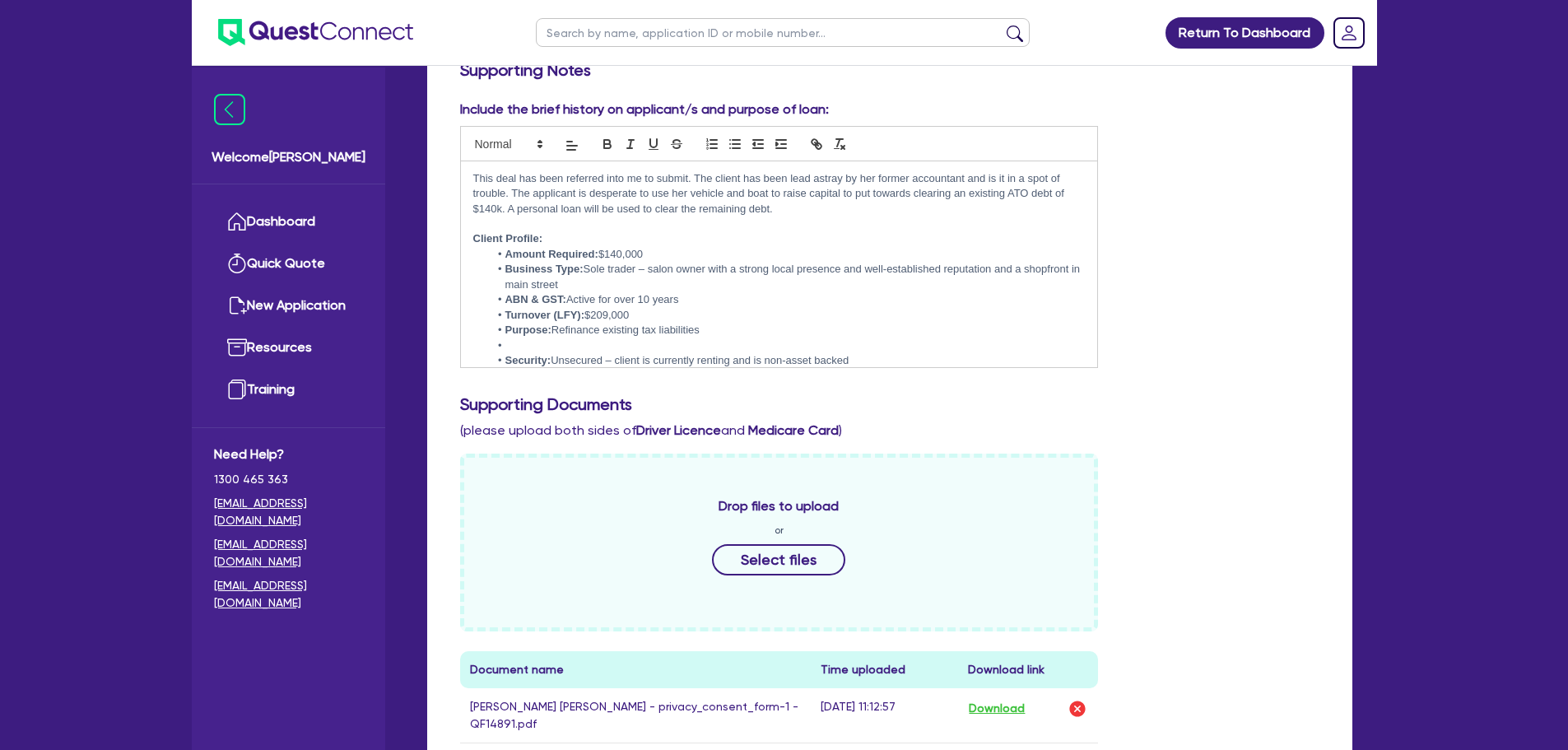
click at [531, 342] on li at bounding box center [787, 345] width 596 height 15
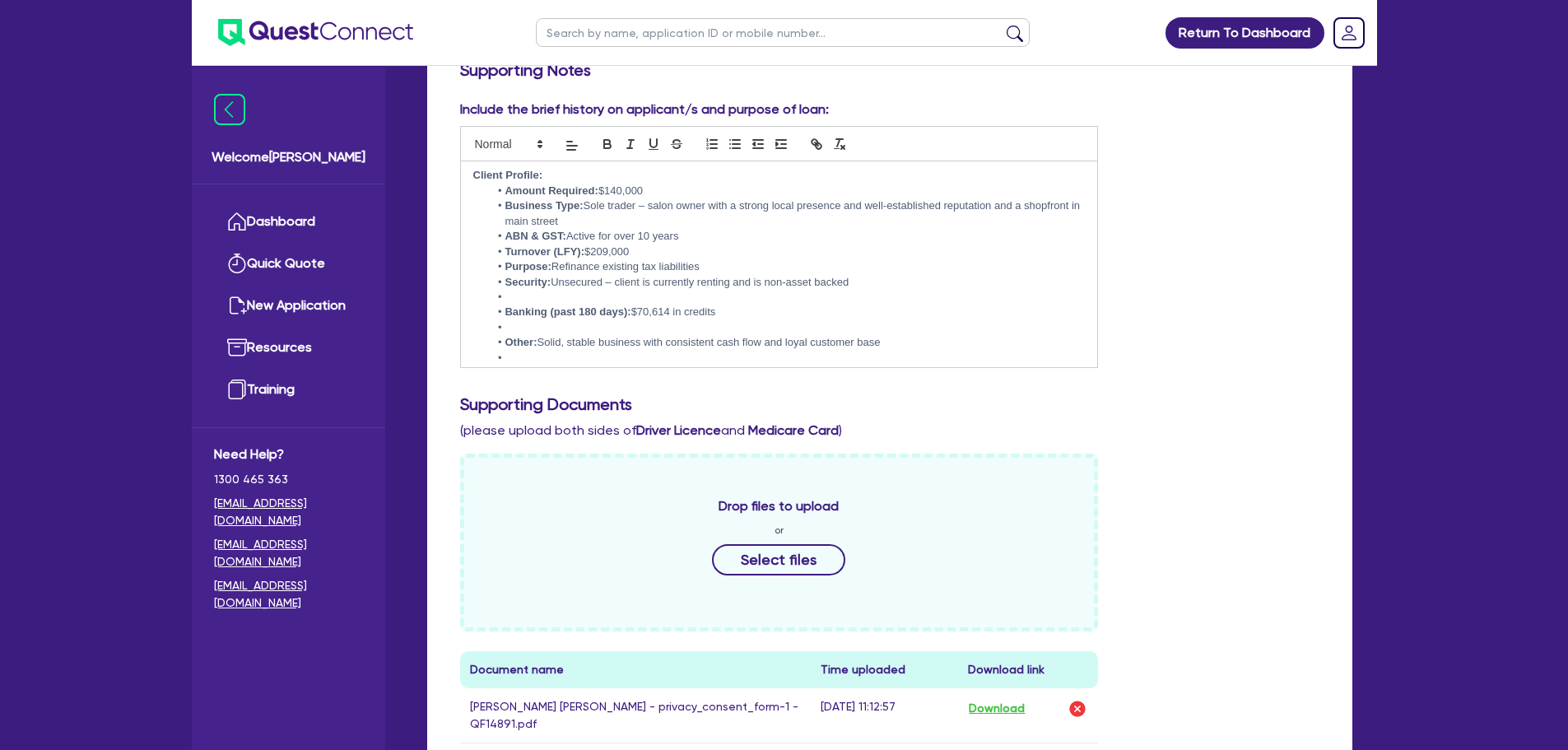
scroll to position [82, 0]
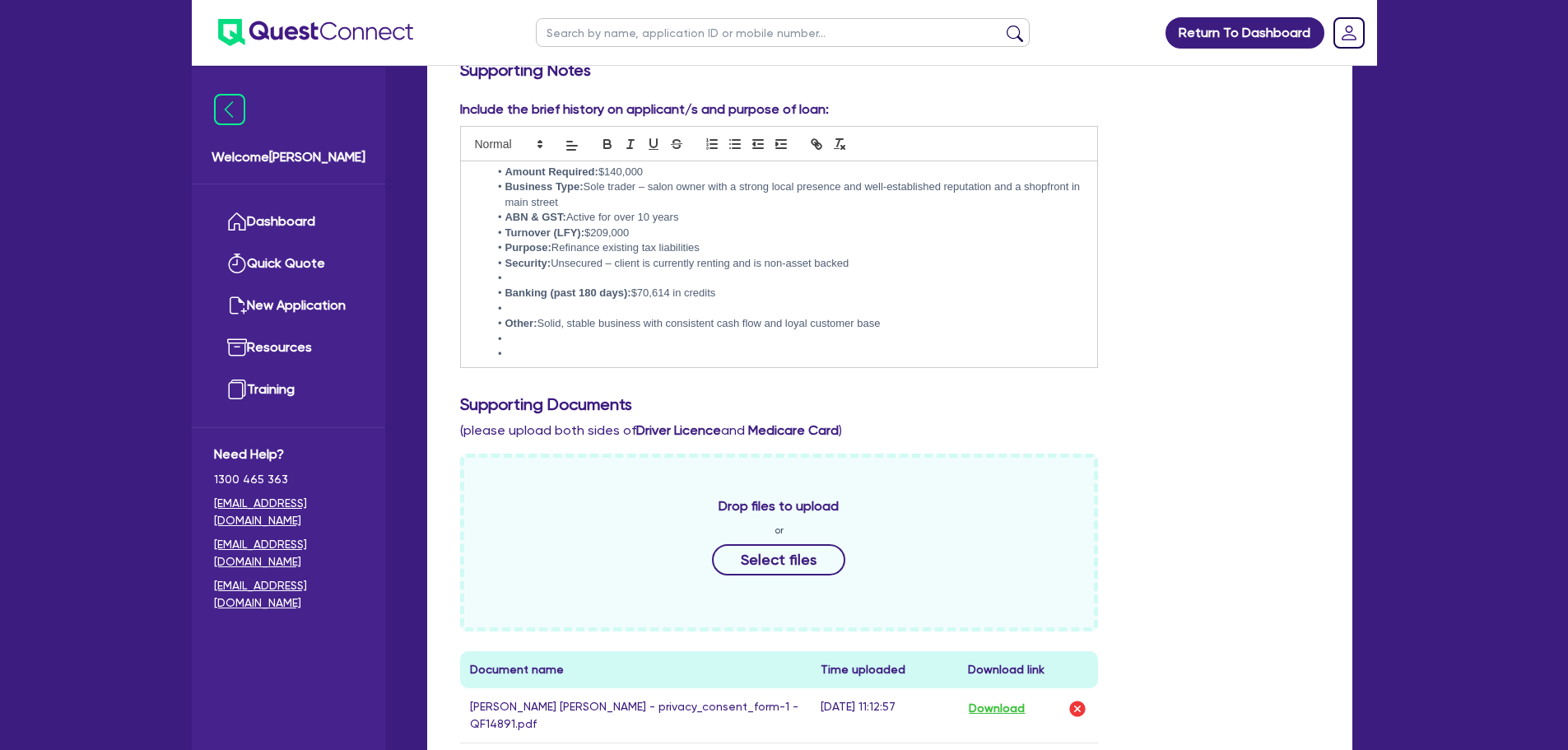
click at [526, 284] on li at bounding box center [787, 277] width 596 height 15
click at [526, 289] on li at bounding box center [787, 293] width 596 height 15
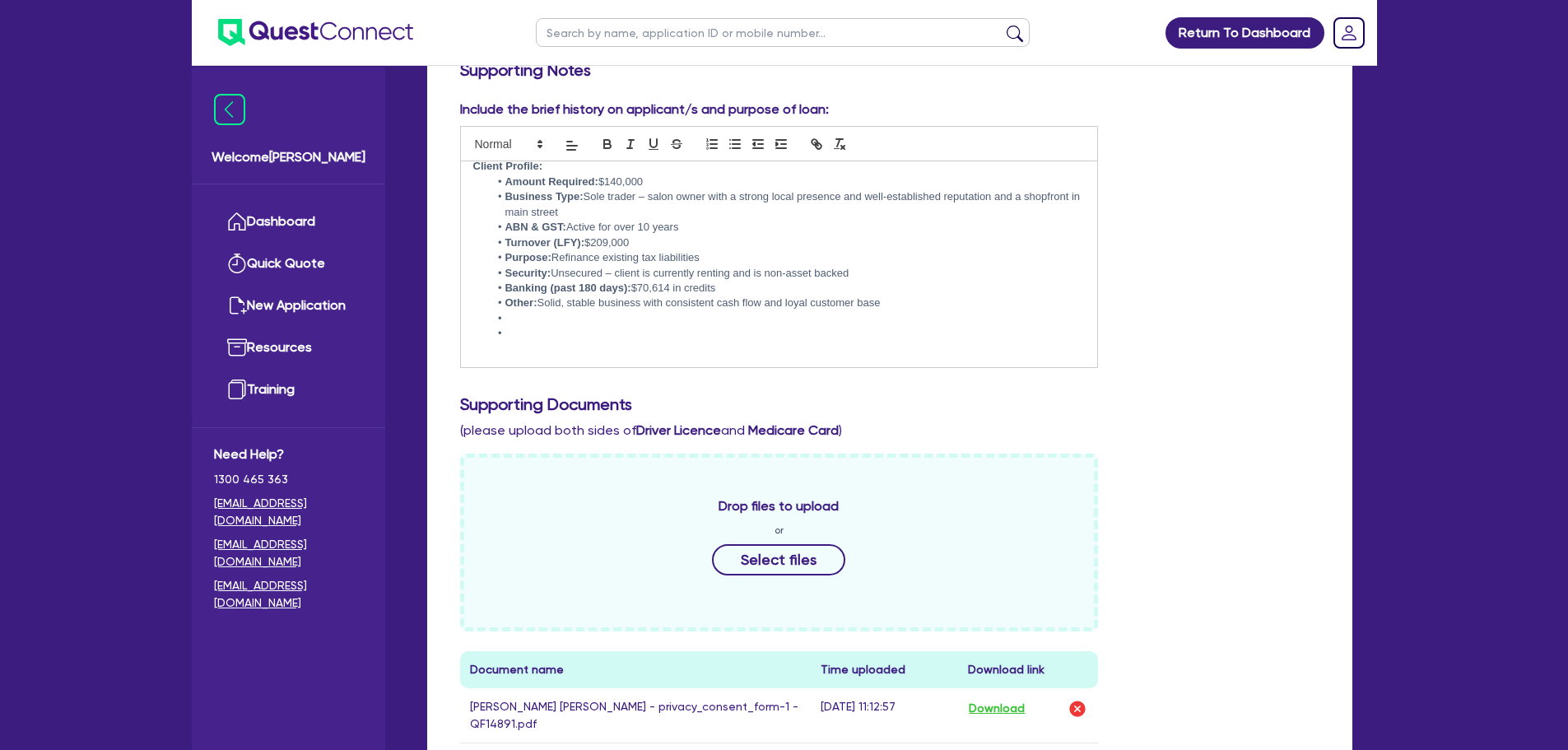
click at [526, 324] on li at bounding box center [787, 318] width 596 height 15
click at [520, 331] on li at bounding box center [787, 333] width 596 height 15
click at [654, 186] on li "Amount Required: $140,000" at bounding box center [787, 181] width 596 height 15
click at [510, 332] on p at bounding box center [779, 333] width 612 height 15
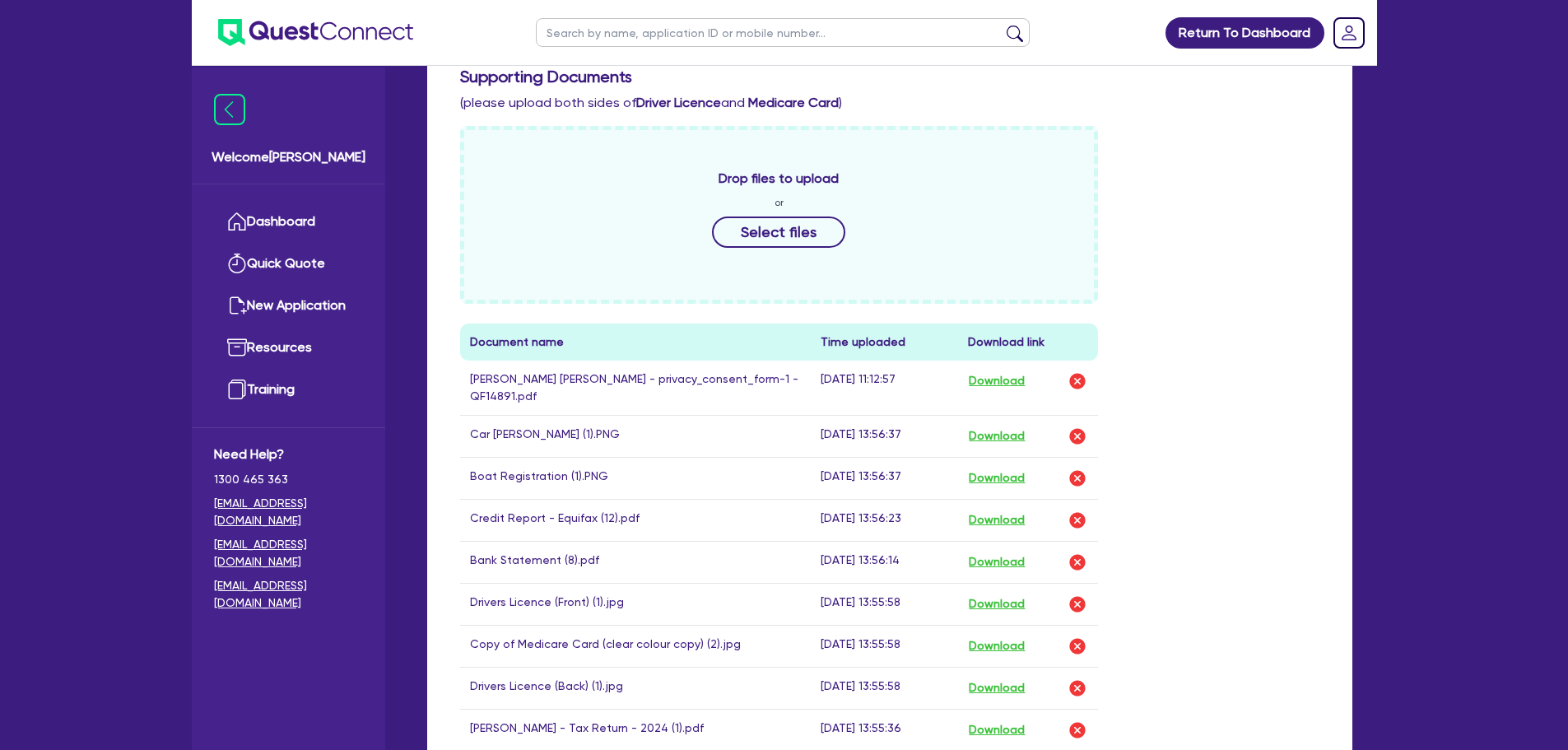
scroll to position [741, 0]
click at [1003, 558] on button "Download" at bounding box center [996, 560] width 58 height 21
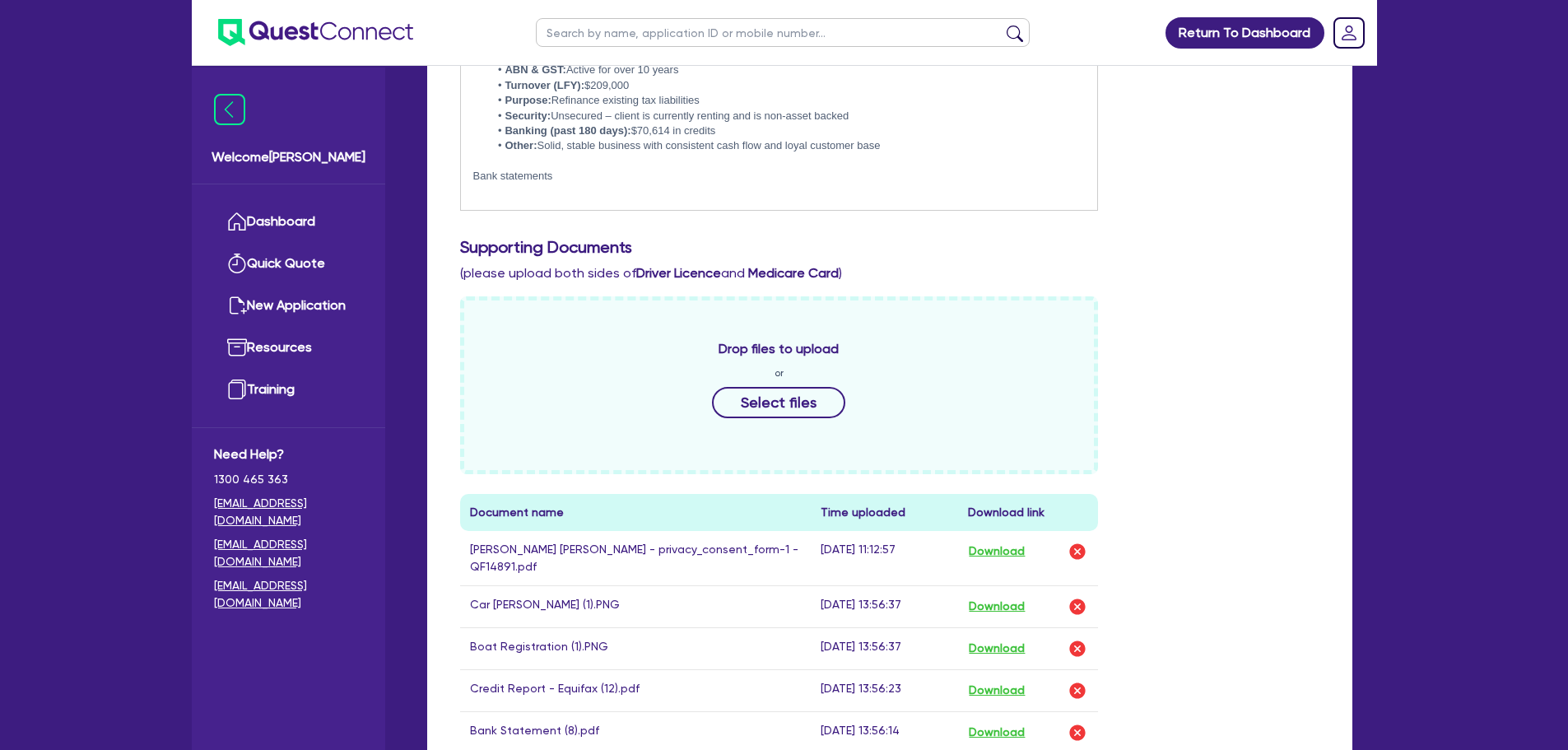
scroll to position [494, 0]
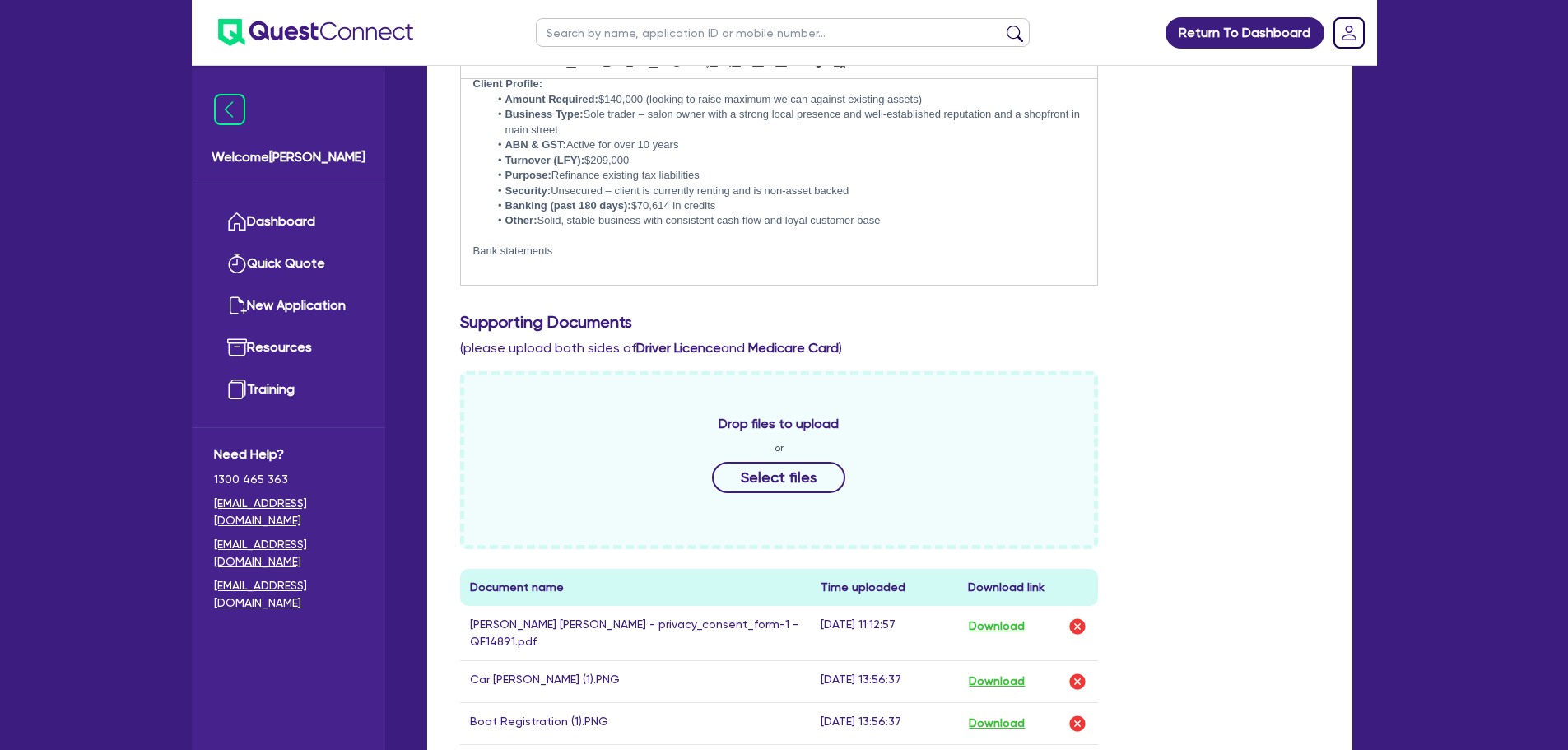
click at [623, 250] on p "Bank statements" at bounding box center [779, 251] width 612 height 15
drag, startPoint x: 866, startPoint y: 252, endPoint x: 730, endPoint y: 248, distance: 136.1
click at [730, 248] on p "Bank statements show a pretty consistent low balance, however has shown some" at bounding box center [779, 251] width 612 height 15
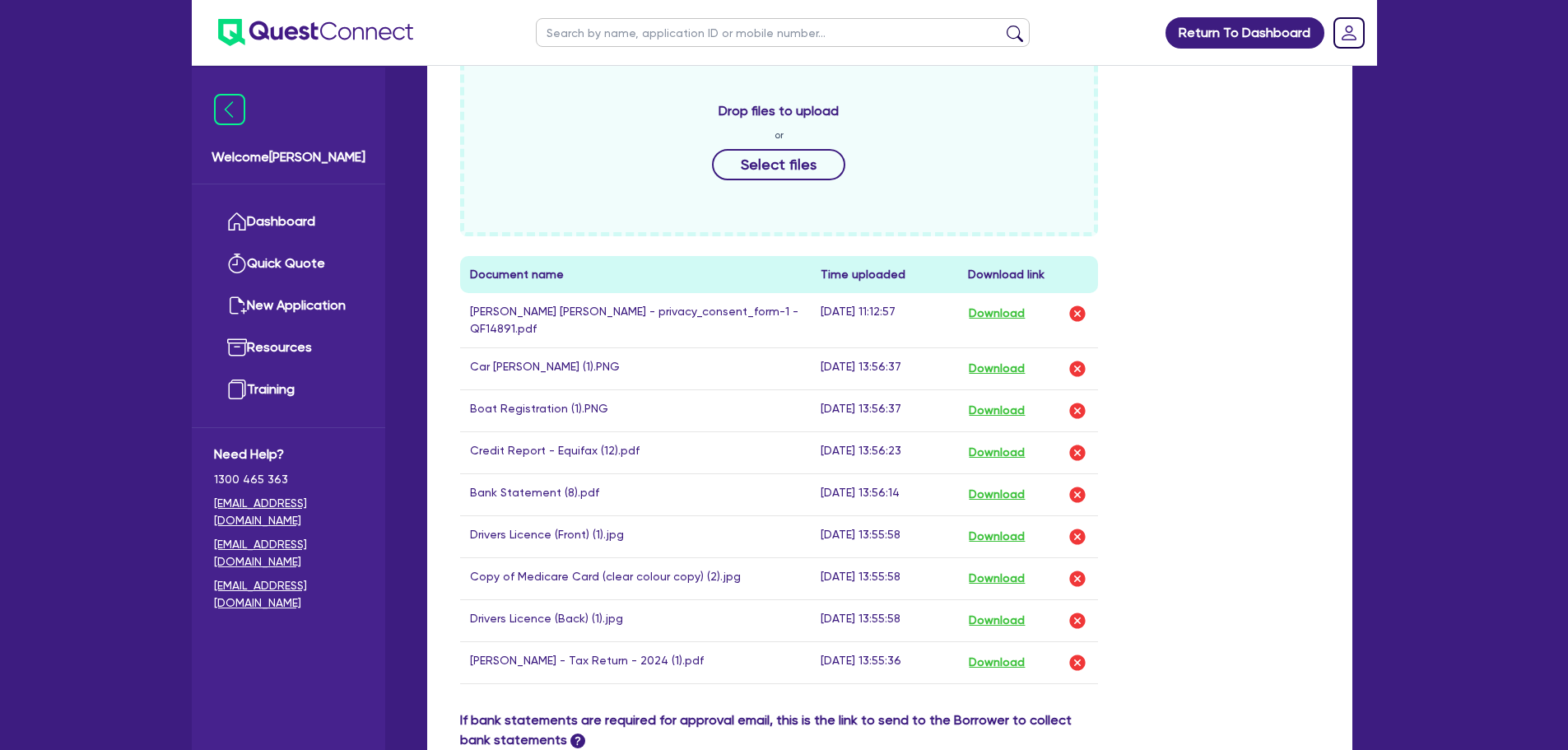
scroll to position [988, 0]
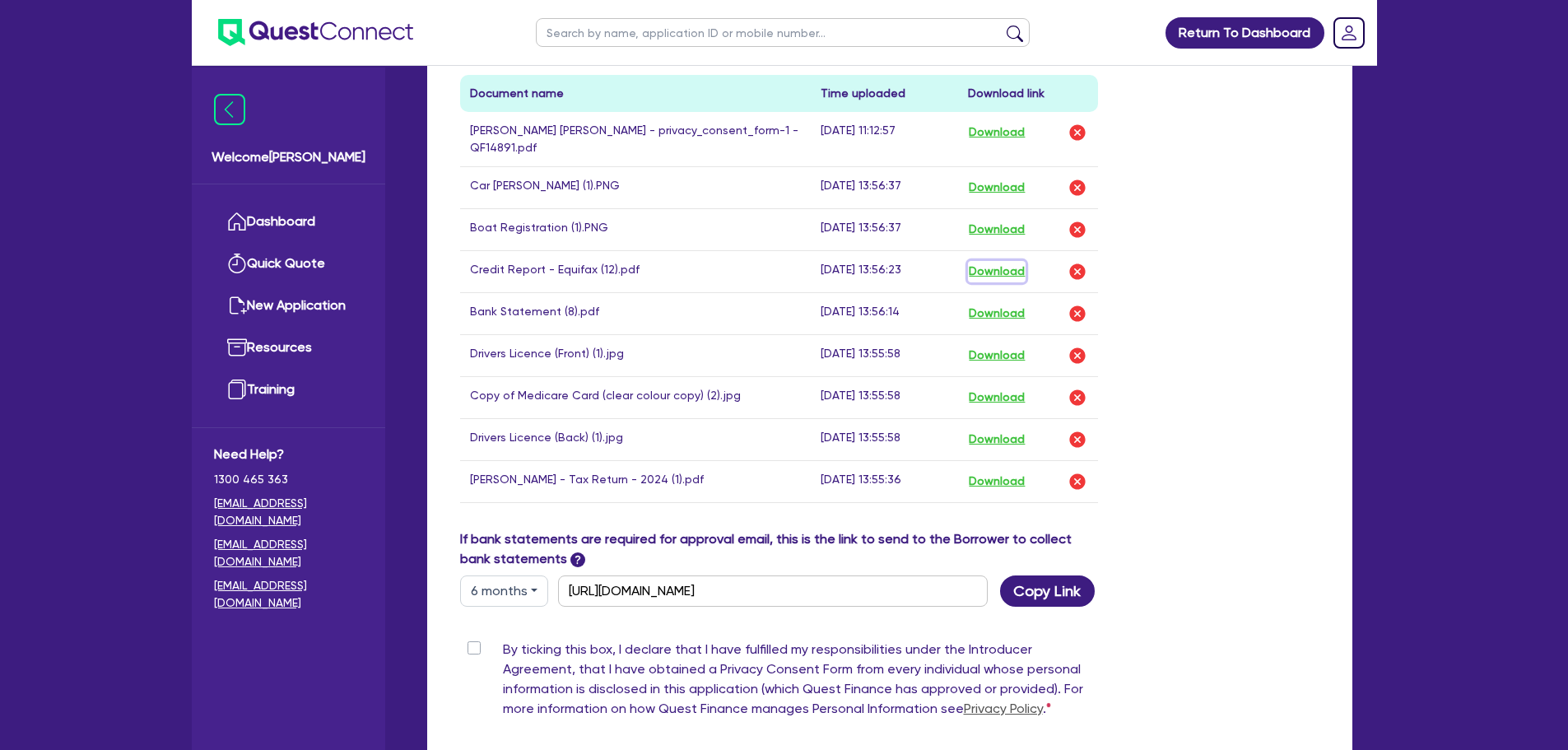
click at [986, 271] on button "Download" at bounding box center [996, 271] width 58 height 21
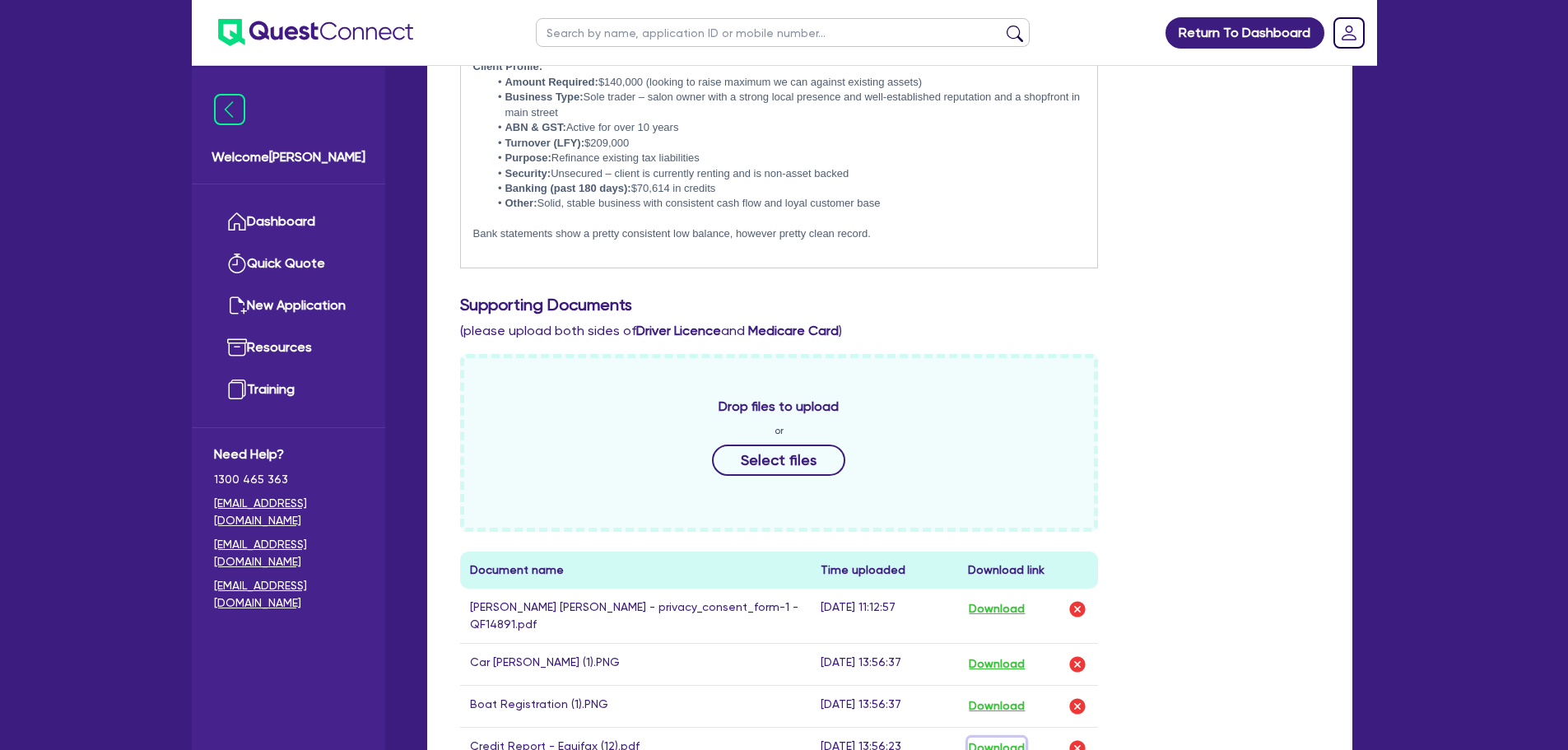
scroll to position [494, 0]
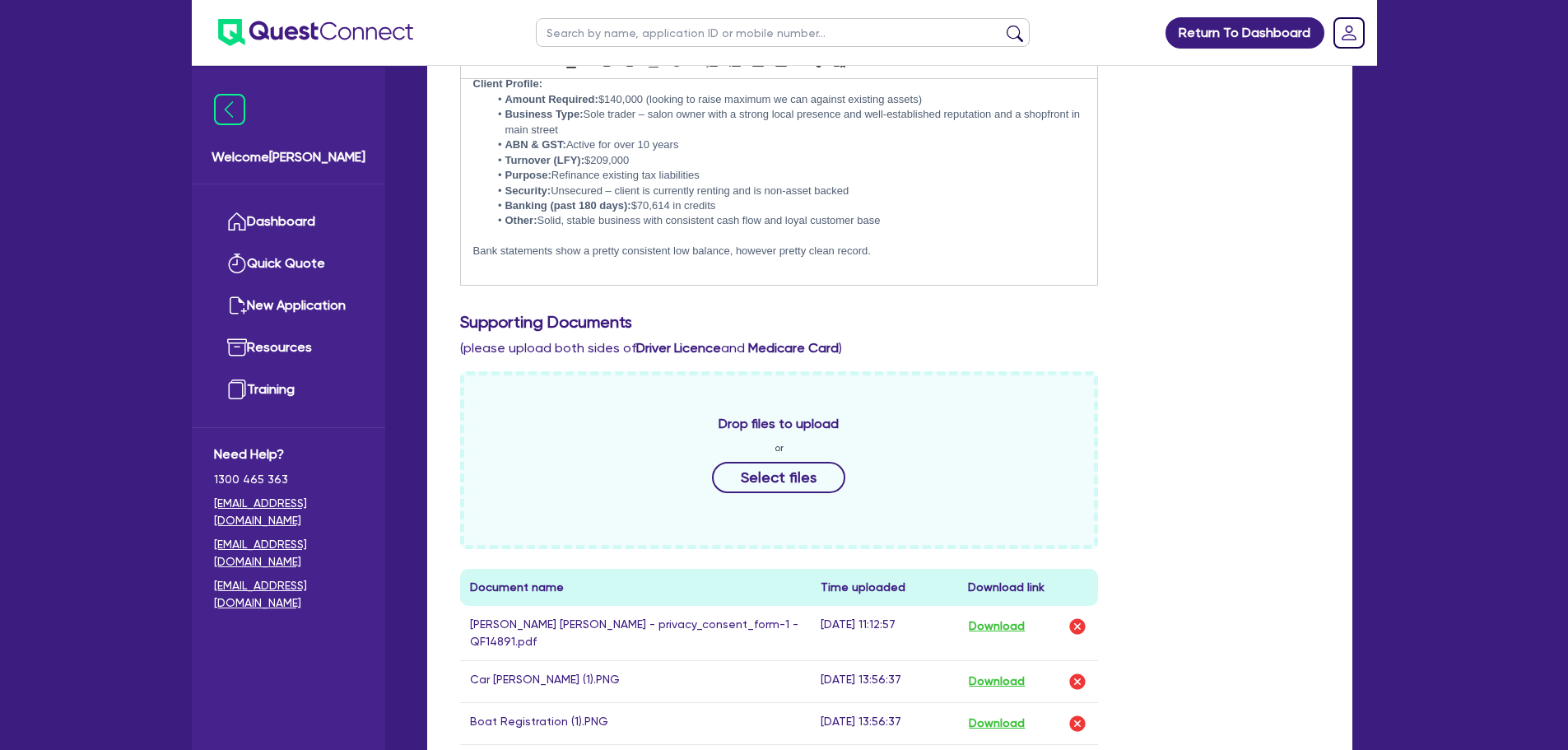
click at [945, 254] on p "Bank statements show a pretty consistent low balance, however pretty clean reco…" at bounding box center [779, 251] width 612 height 15
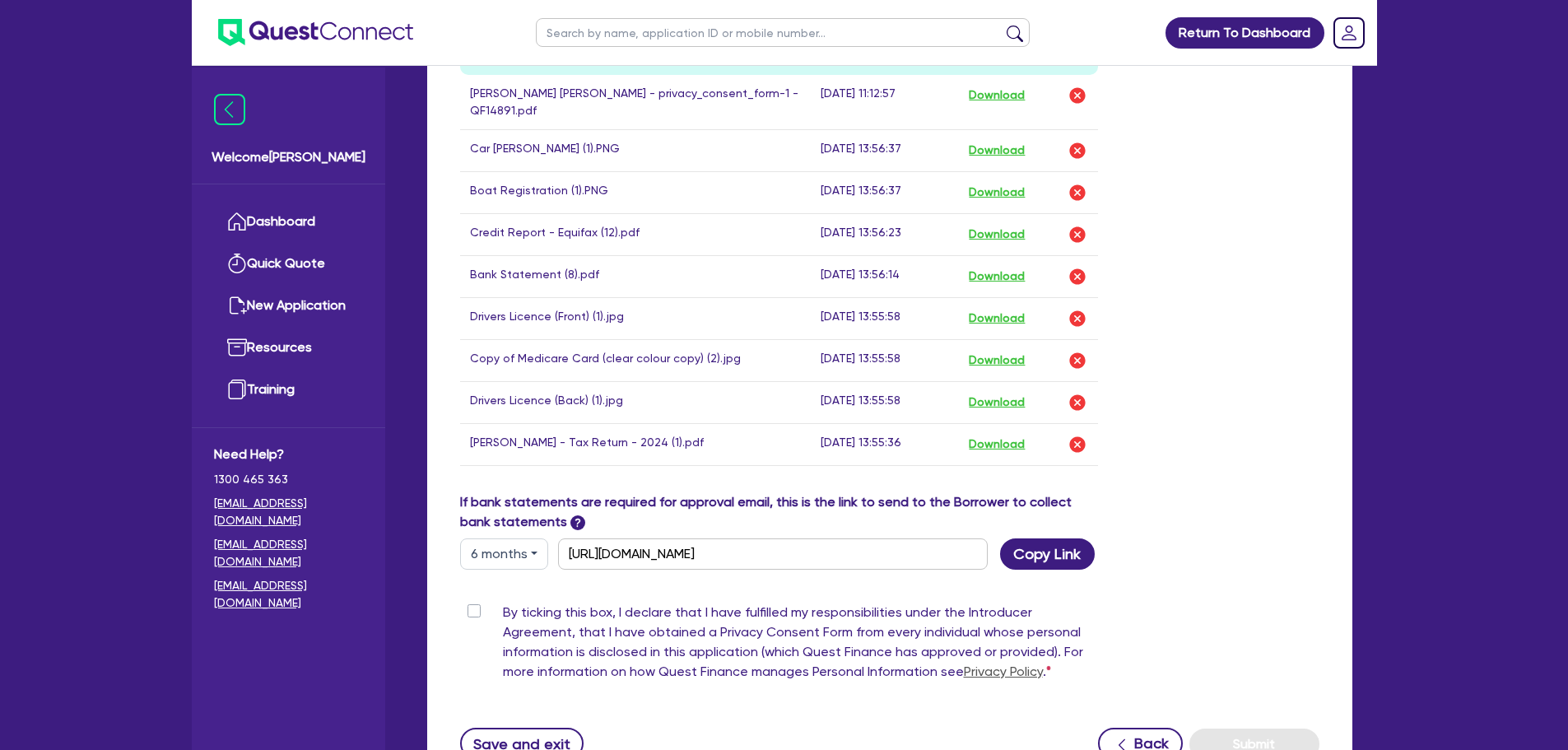
scroll to position [1153, 0]
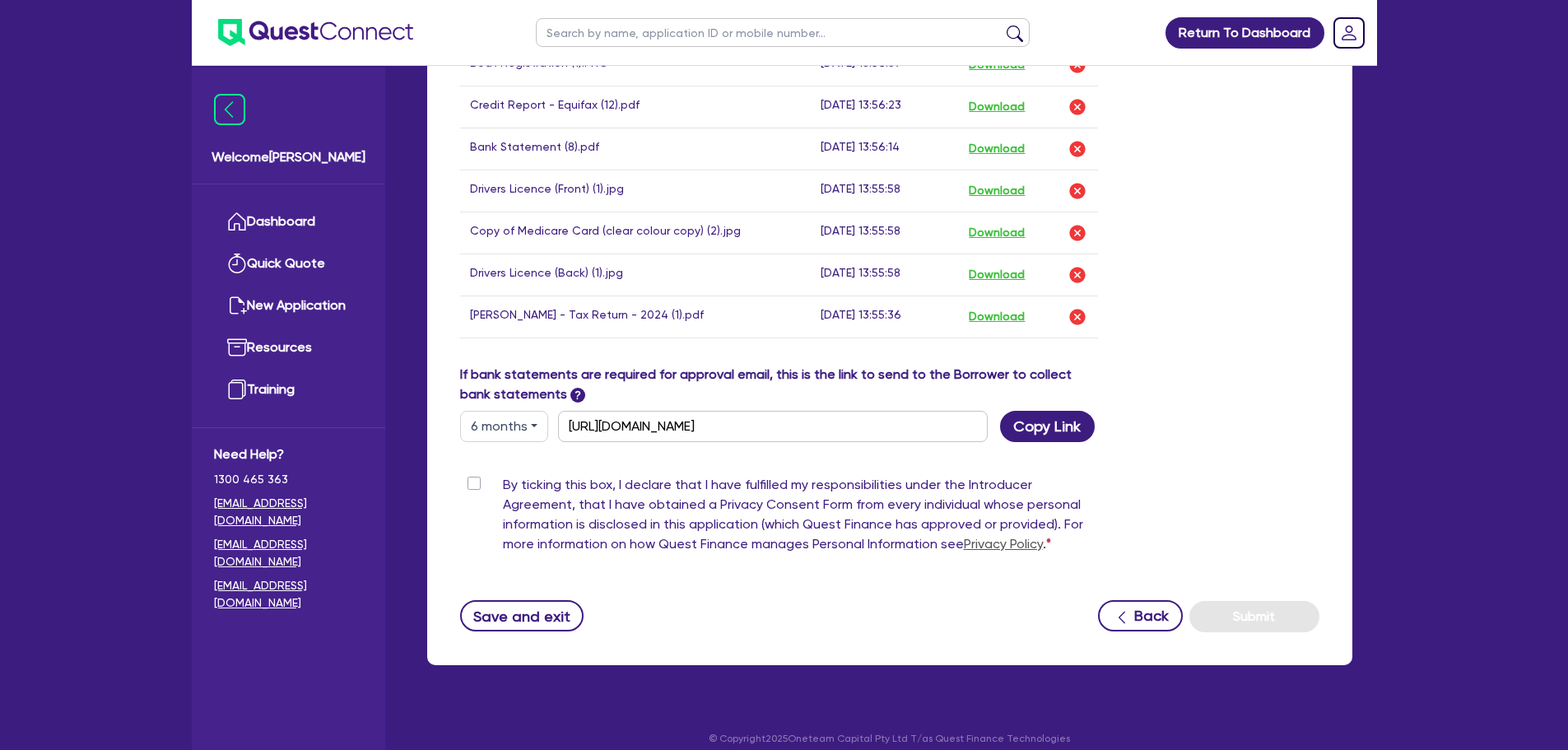
click at [477, 497] on div "By ticking this box, I declare that I have fulfilled my responsibilities under …" at bounding box center [780, 518] width 639 height 86
click at [503, 483] on label "By ticking this box, I declare that I have fulfilled my responsibilities under …" at bounding box center [801, 518] width 596 height 86
click at [473, 483] on input "By ticking this box, I declare that I have fulfilled my responsibilities under …" at bounding box center [466, 483] width 13 height 15
checkbox input "true"
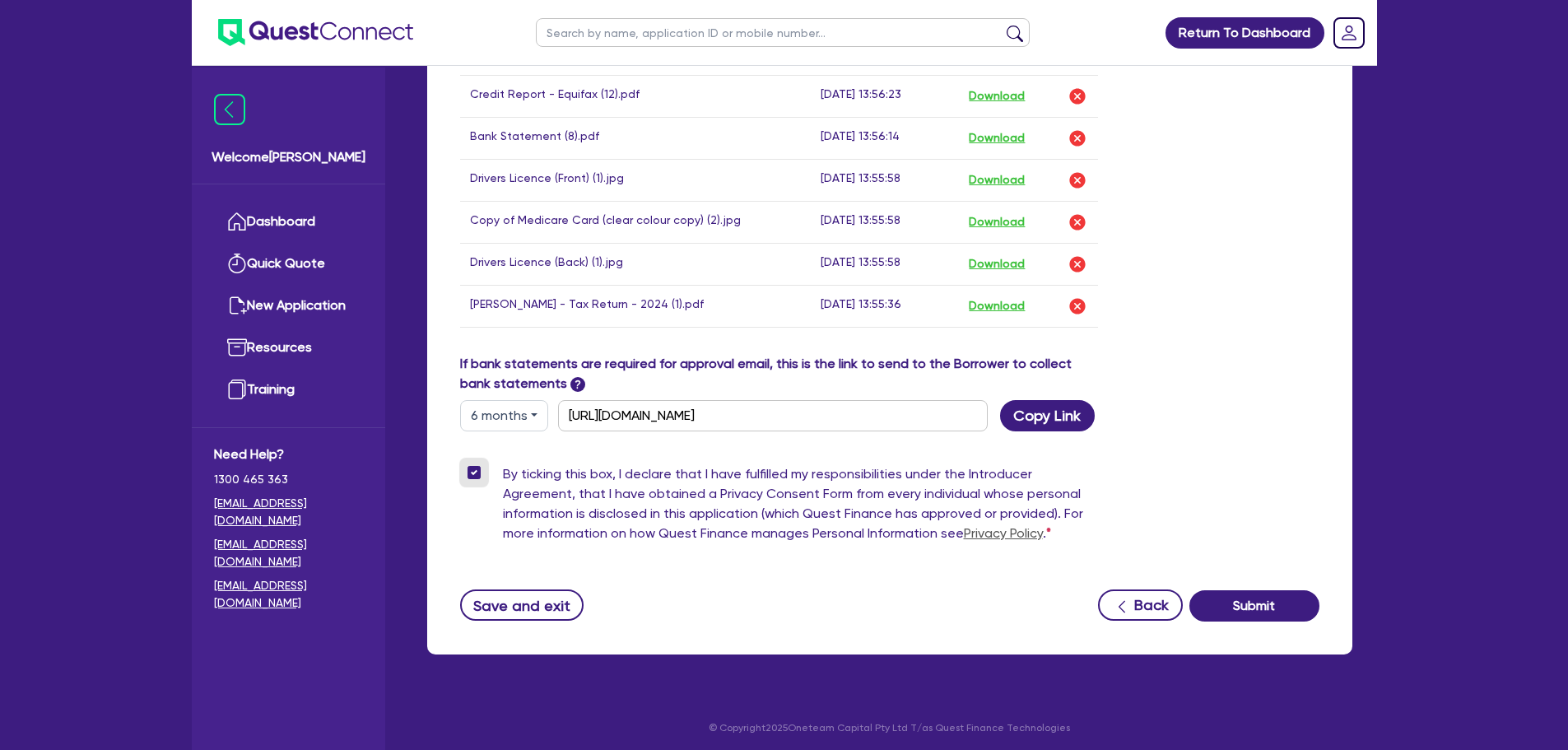
scroll to position [1168, 0]
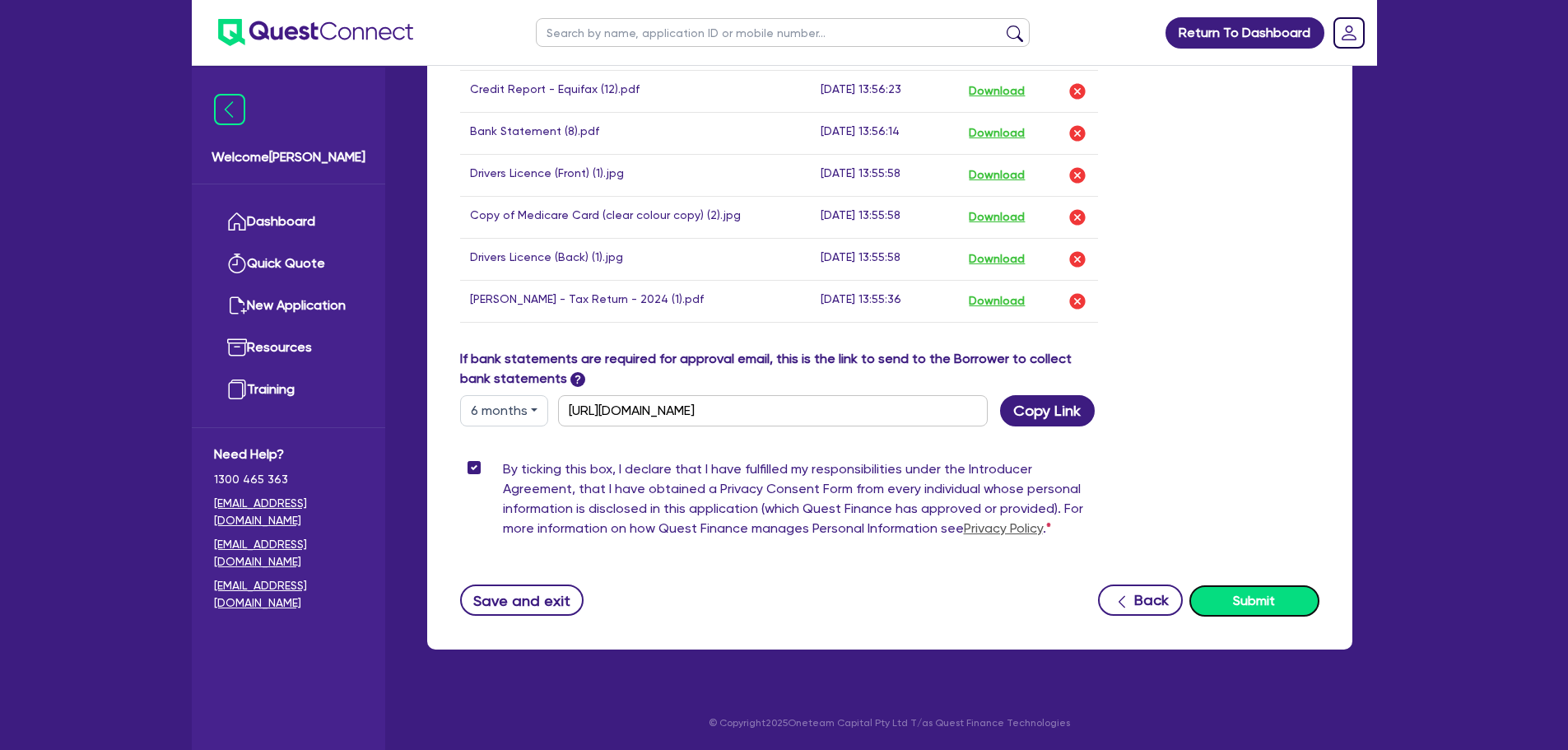
click at [1234, 596] on button "Submit" at bounding box center [1254, 601] width 130 height 31
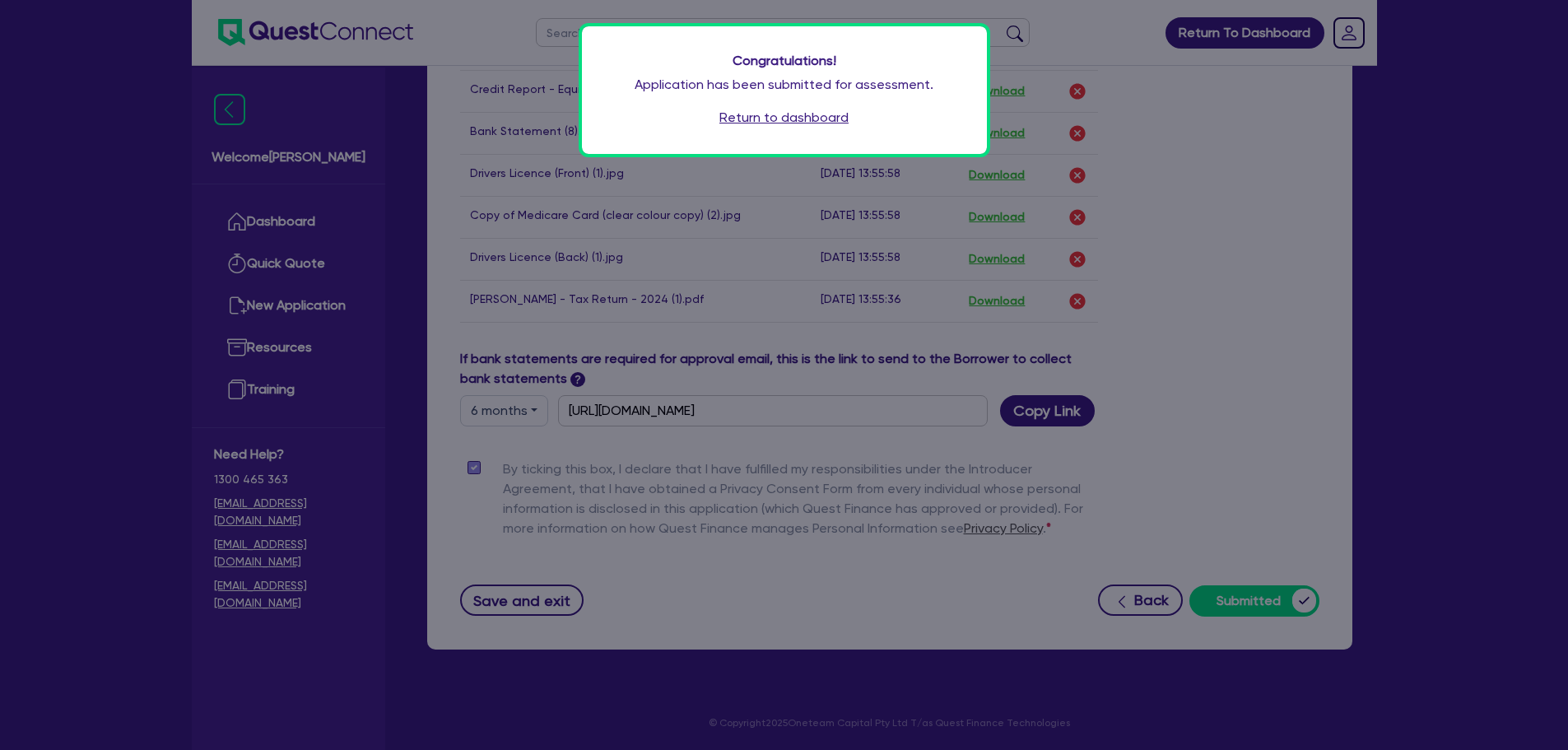
click at [824, 118] on link "Return to dashboard" at bounding box center [784, 118] width 129 height 20
